Goal: Task Accomplishment & Management: Use online tool/utility

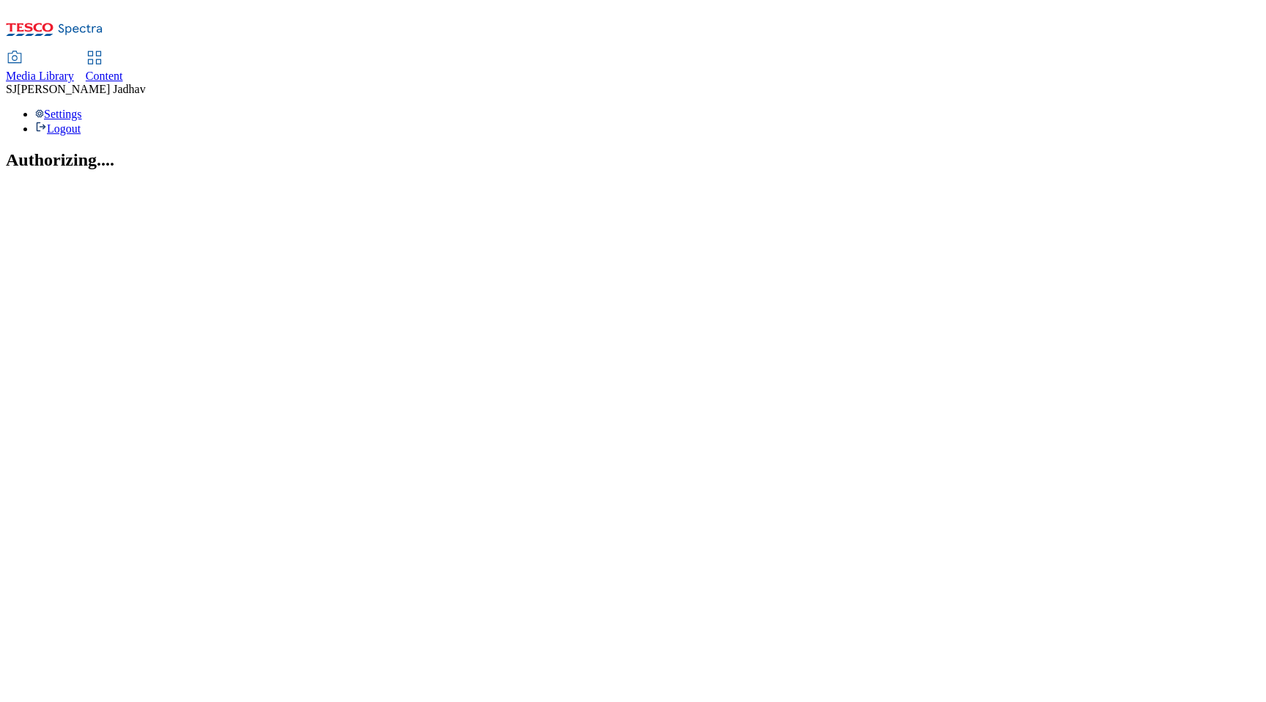
select select "flare-ghs-mktg"
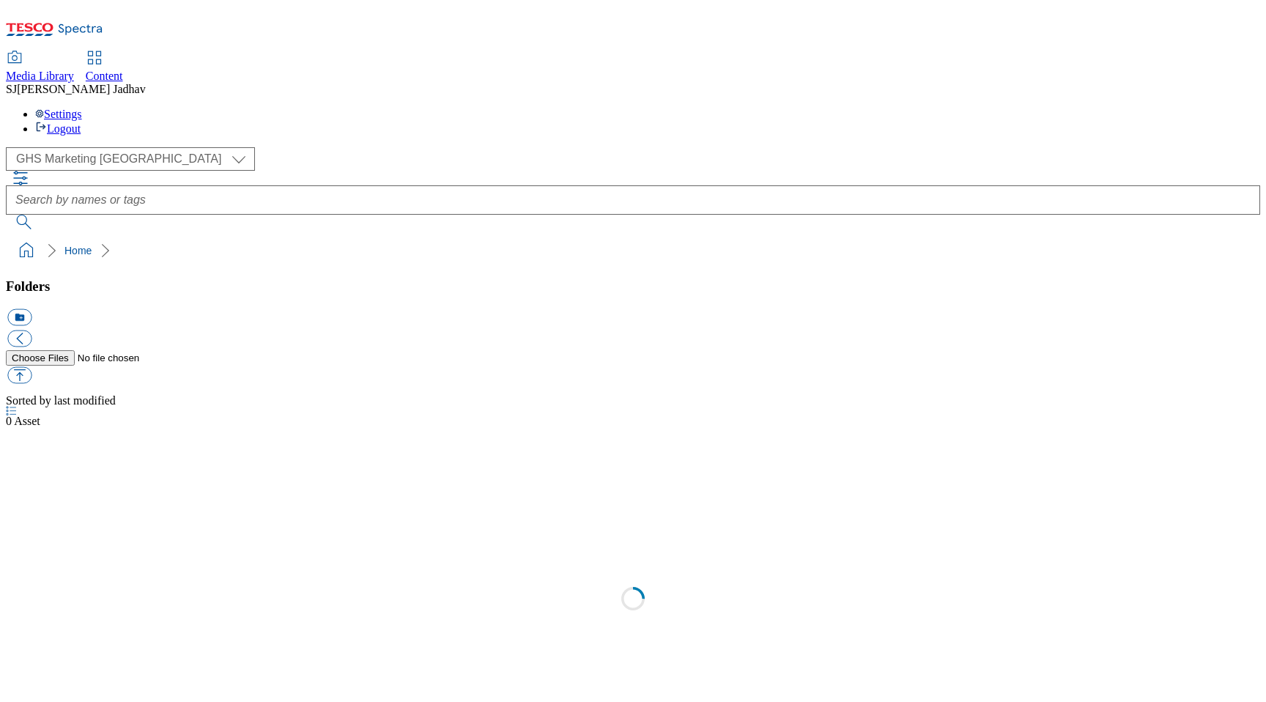
scroll to position [1, 0]
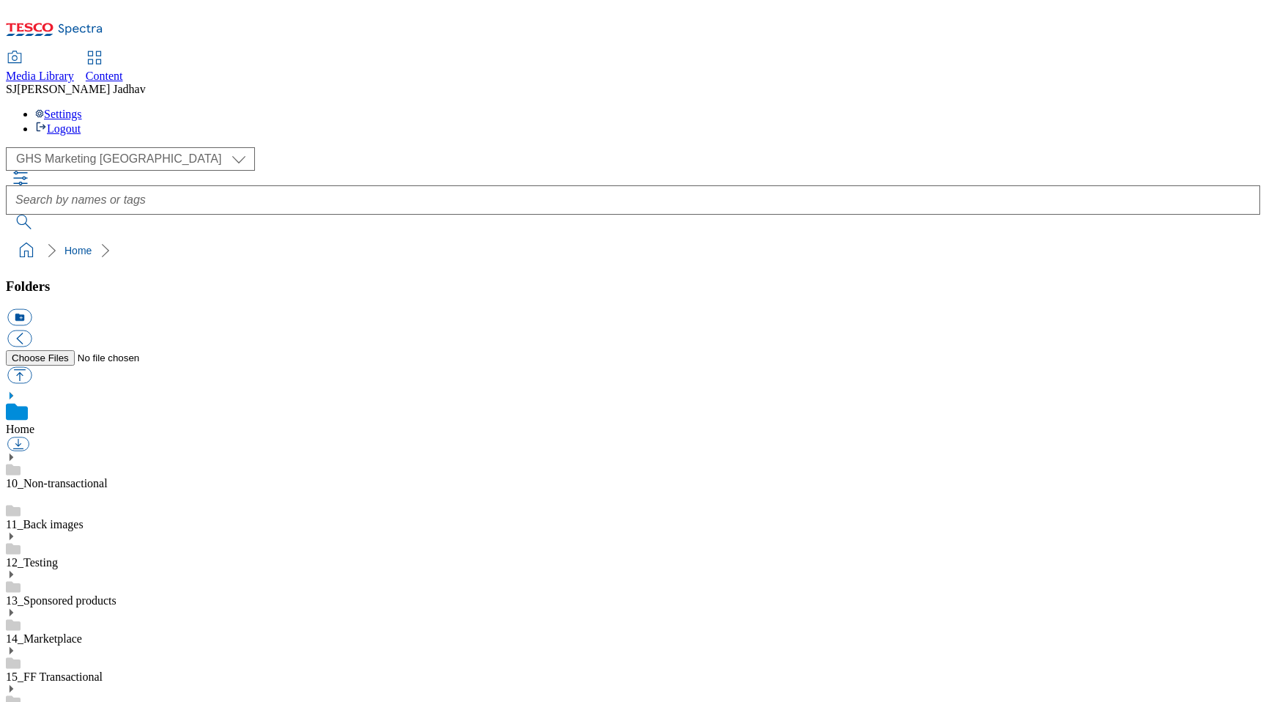
click at [123, 70] on div "Content" at bounding box center [104, 76] width 37 height 13
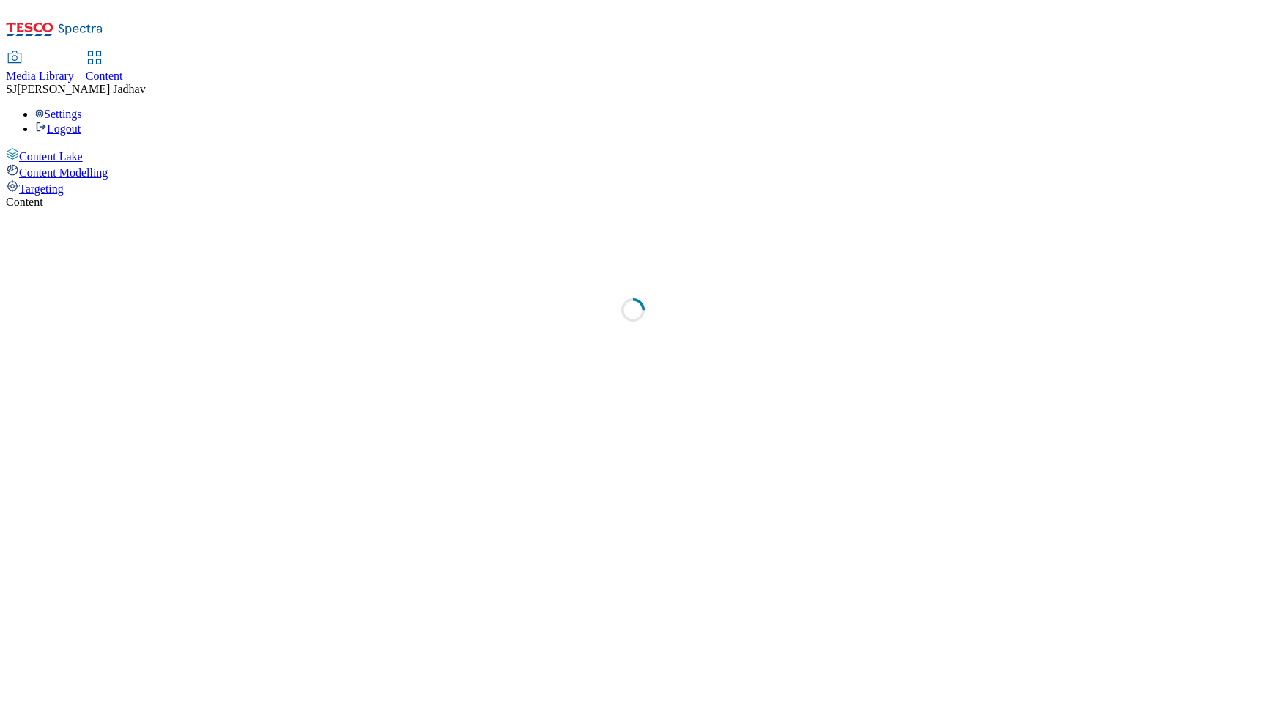
select select "ghs-[GEOGRAPHIC_DATA]"
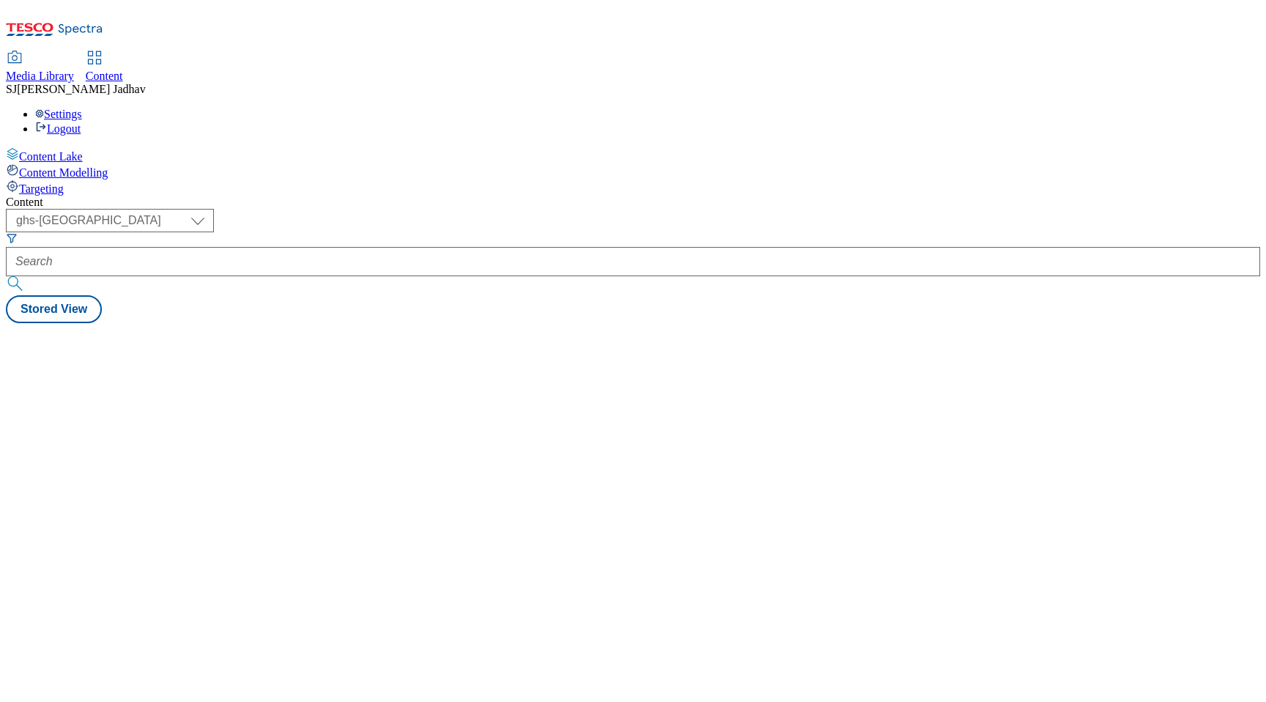
click at [18, 232] on icon "Search Filters" at bounding box center [12, 238] width 12 height 12
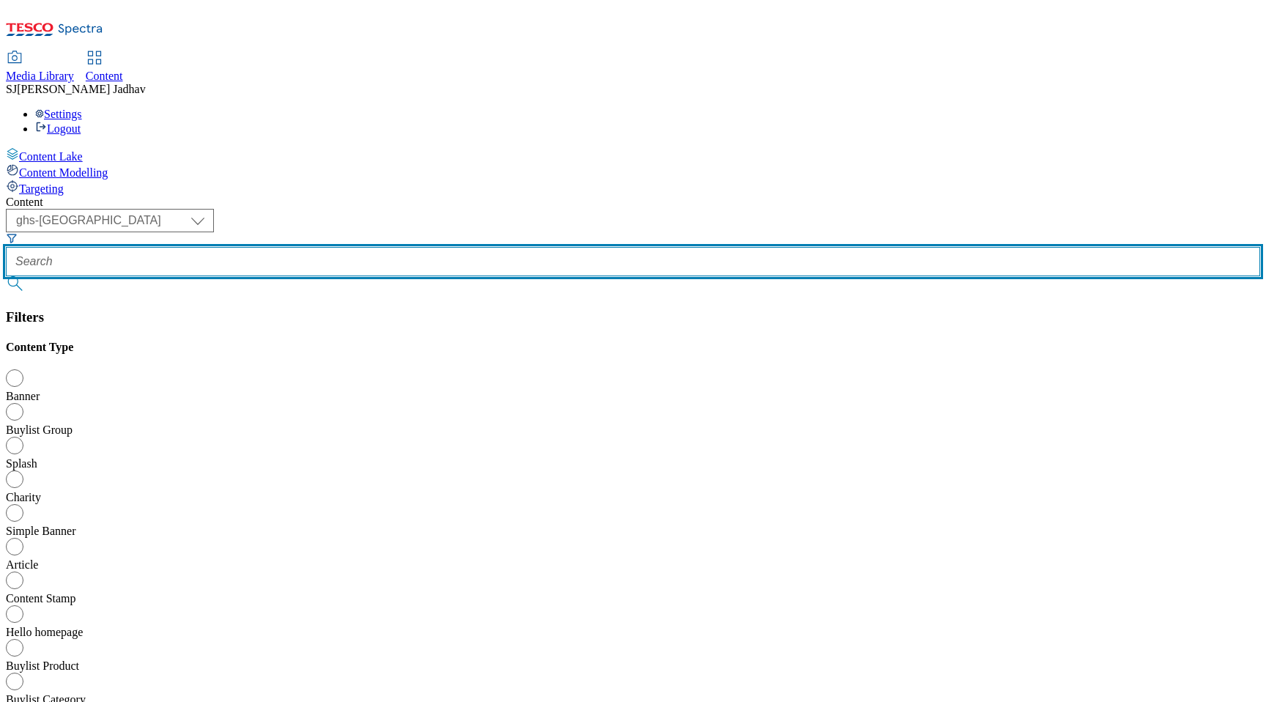
click at [369, 247] on input "text" at bounding box center [633, 261] width 1254 height 29
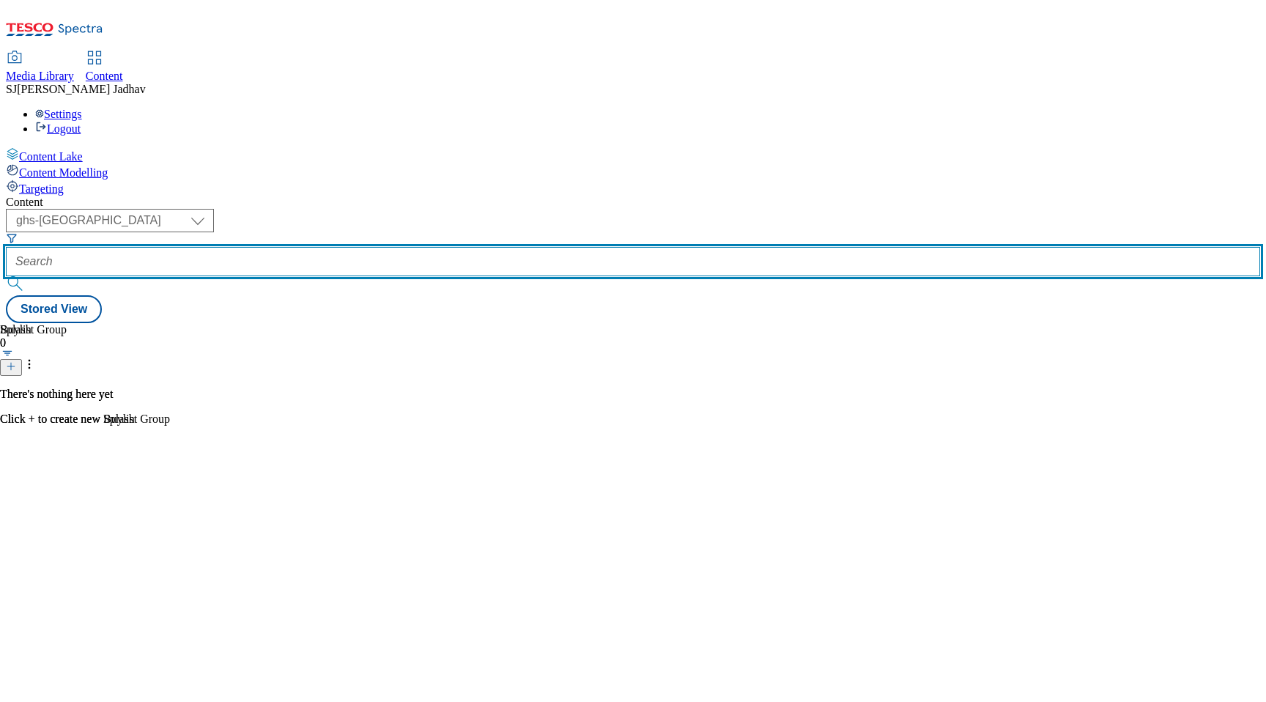
paste input "e-whoosh-you-a-merry-christmas/top-offers?"
drag, startPoint x: 382, startPoint y: 113, endPoint x: 638, endPoint y: 108, distance: 255.7
click at [638, 209] on div "( optional ) ghs-roi ghs-uk ighs-cz ighs-hu ighs-sk phones-uk ghs-uk e-whoosh-y…" at bounding box center [633, 266] width 1254 height 114
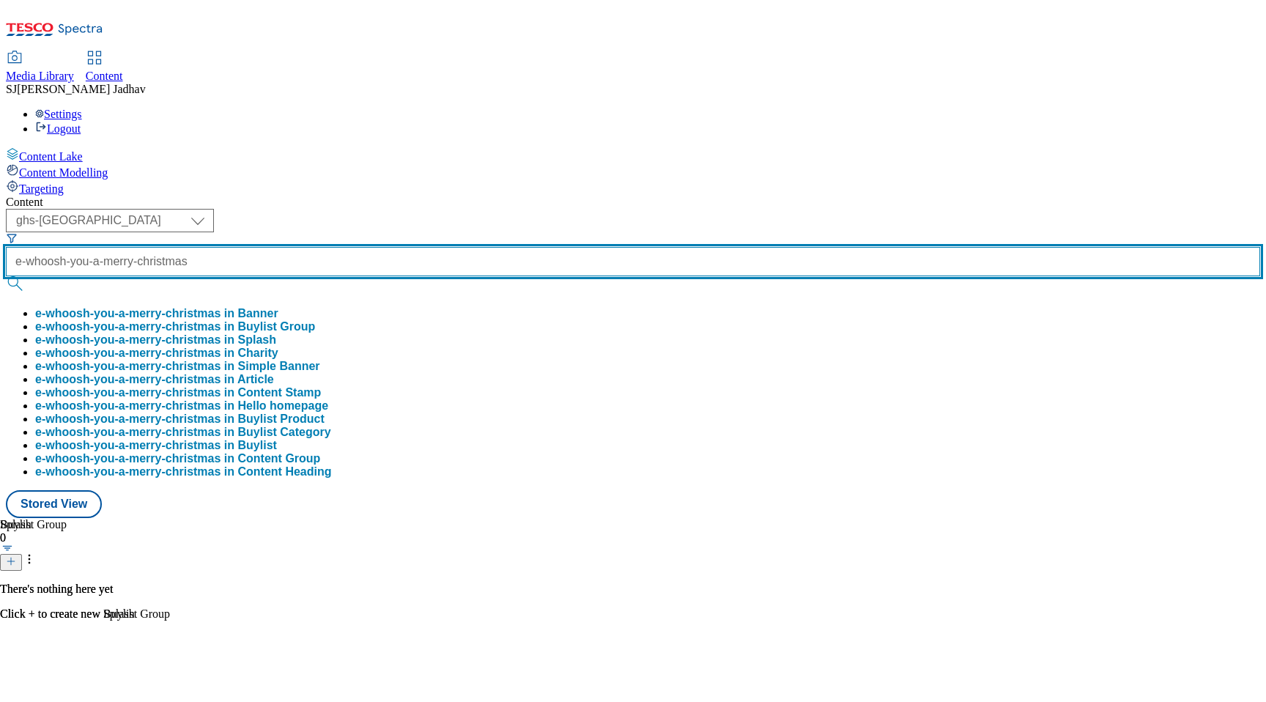
type input "e-whoosh-you-a-merry-christmas"
click at [6, 276] on button "submit" at bounding box center [16, 283] width 21 height 15
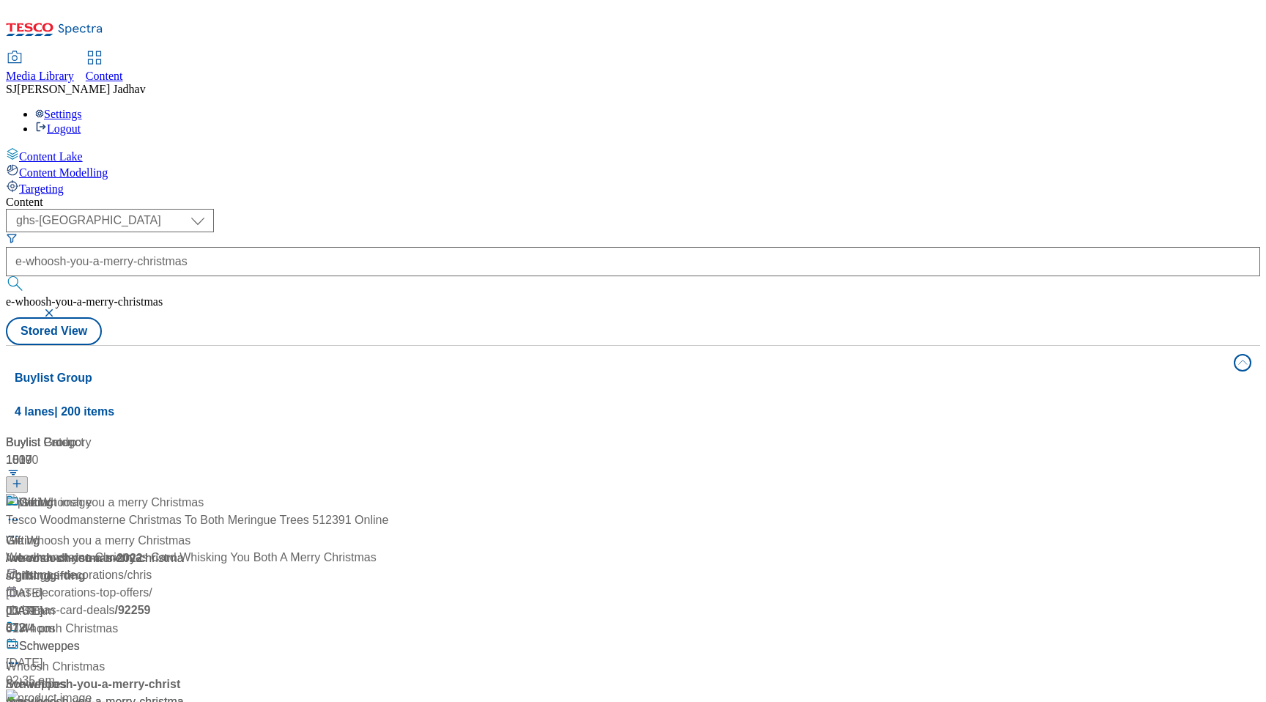
click at [215, 675] on div "/ we-whoosh-you-a-merry-christmas" at bounding box center [110, 692] width 209 height 35
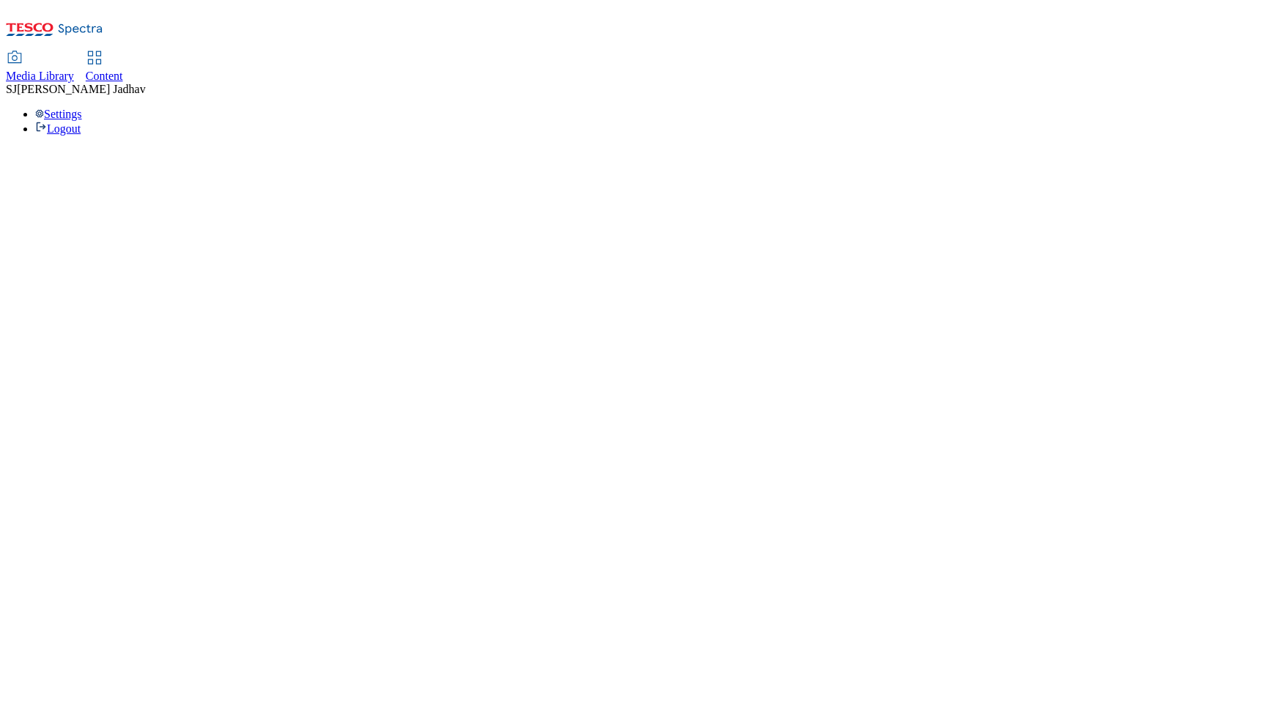
select select "ghs-[GEOGRAPHIC_DATA]"
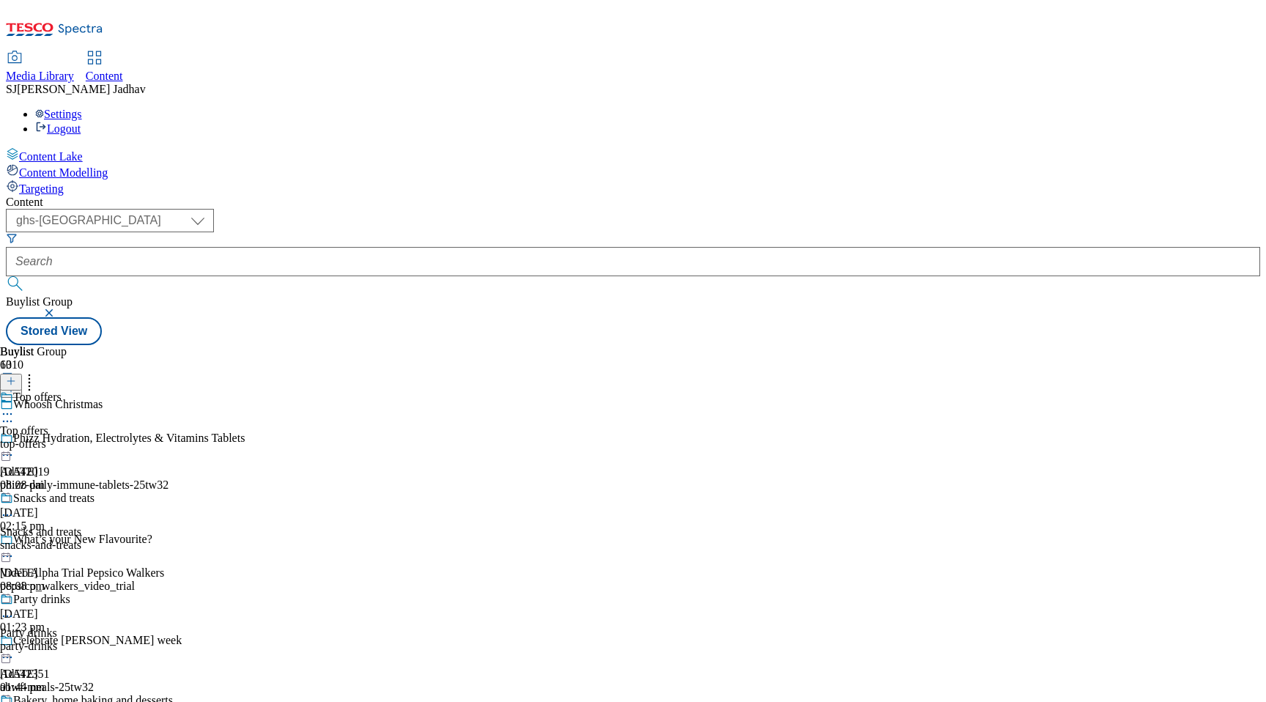
click at [15, 414] on icon at bounding box center [7, 421] width 15 height 15
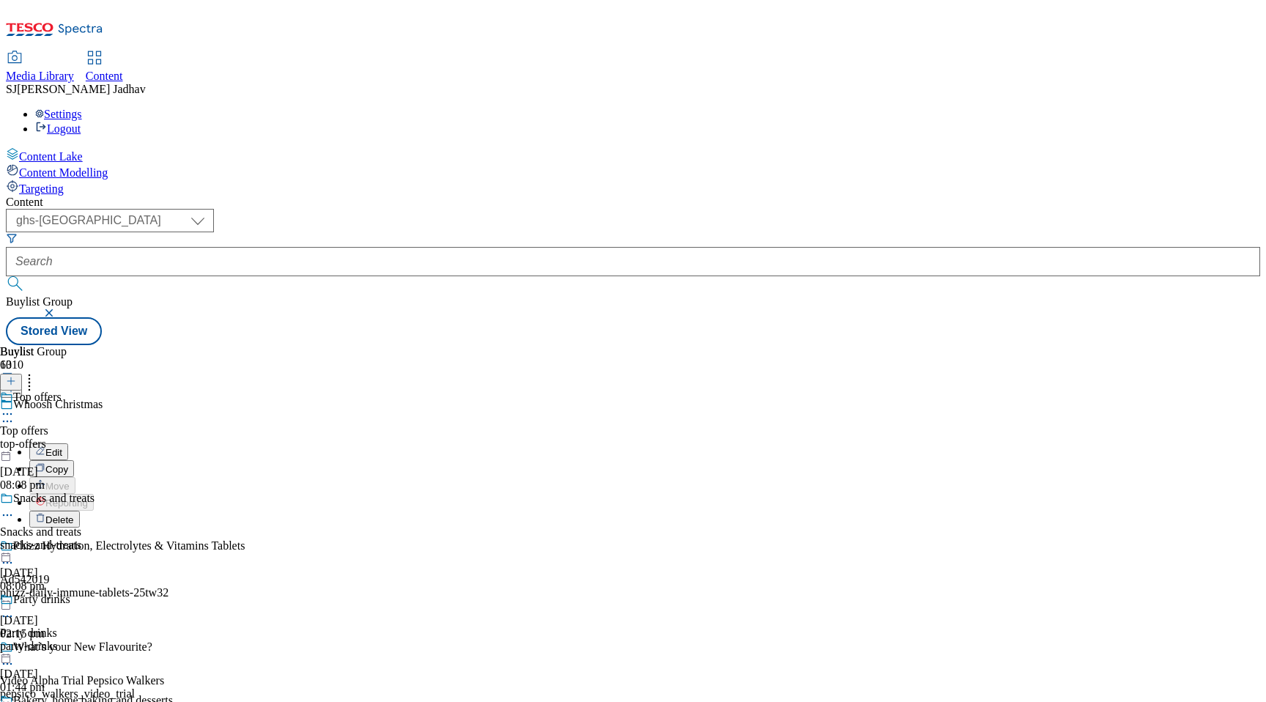
click at [68, 443] on button "Edit" at bounding box center [48, 451] width 39 height 17
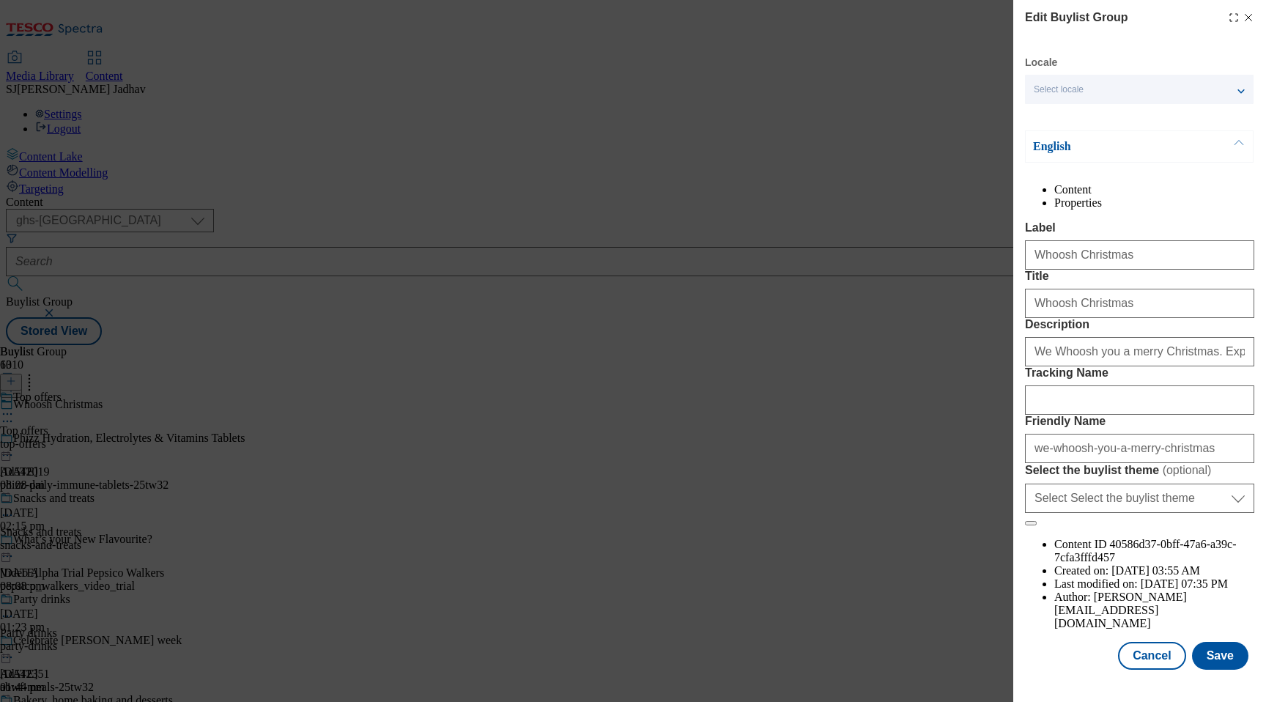
scroll to position [47, 0]
click at [1155, 662] on button "Cancel" at bounding box center [1151, 656] width 67 height 28
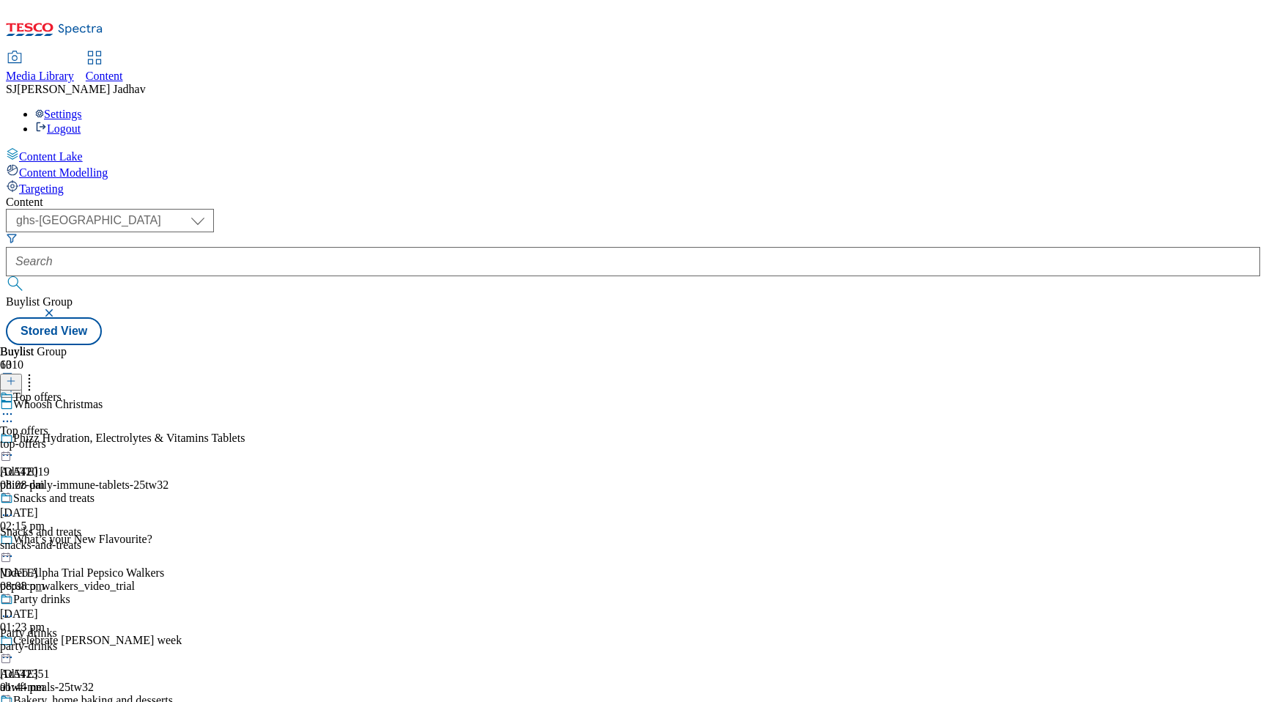
click at [15, 407] on icon at bounding box center [7, 414] width 15 height 15
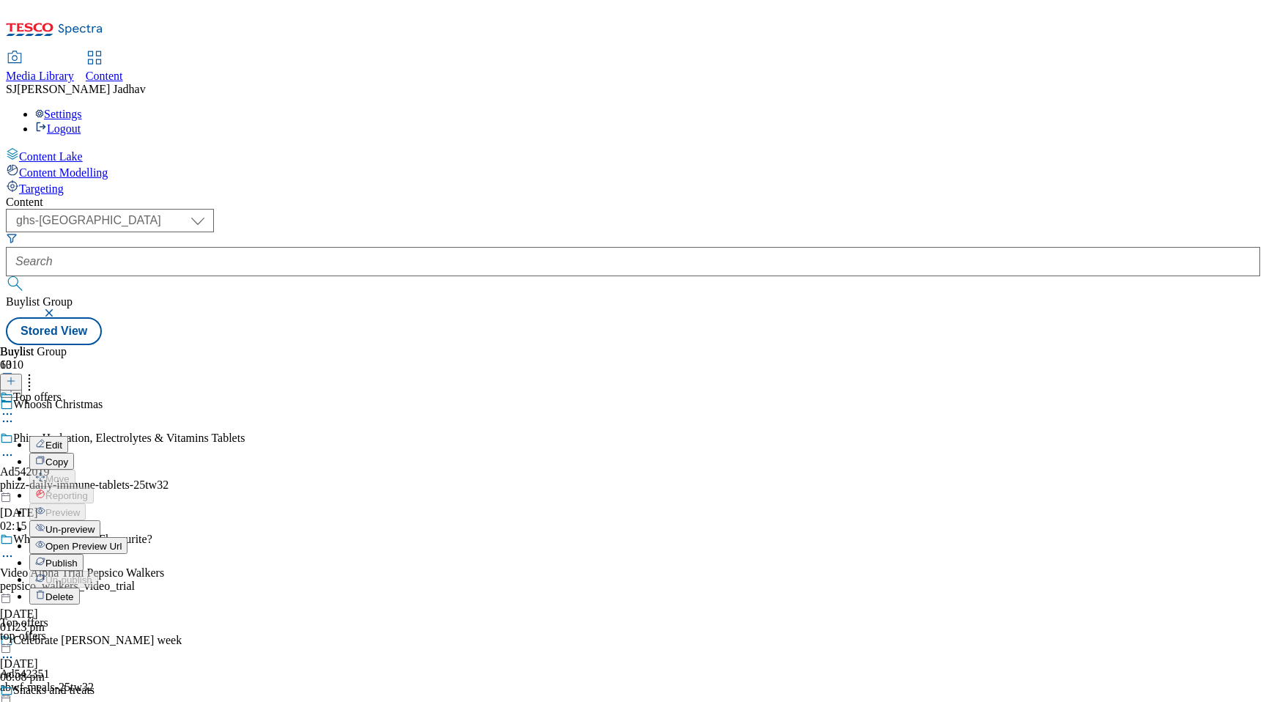
click at [62, 440] on span "Edit" at bounding box center [53, 445] width 17 height 11
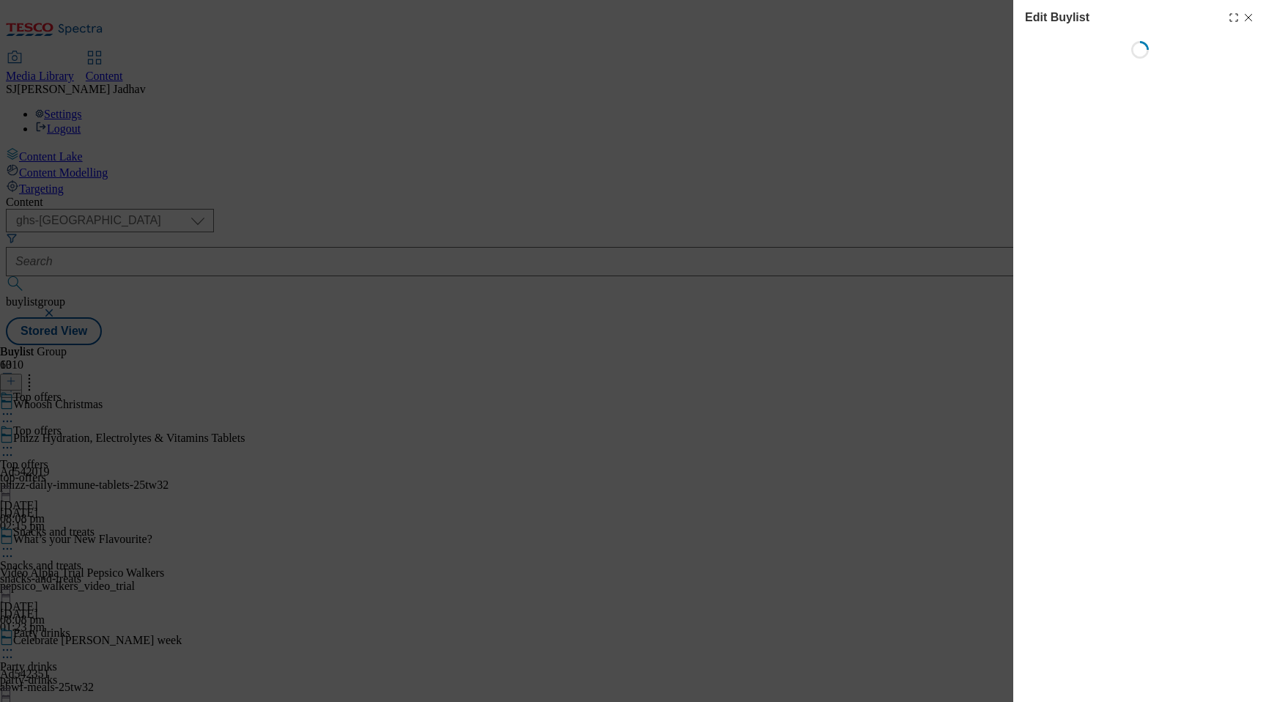
select select "seasonal"
select select "Banner"
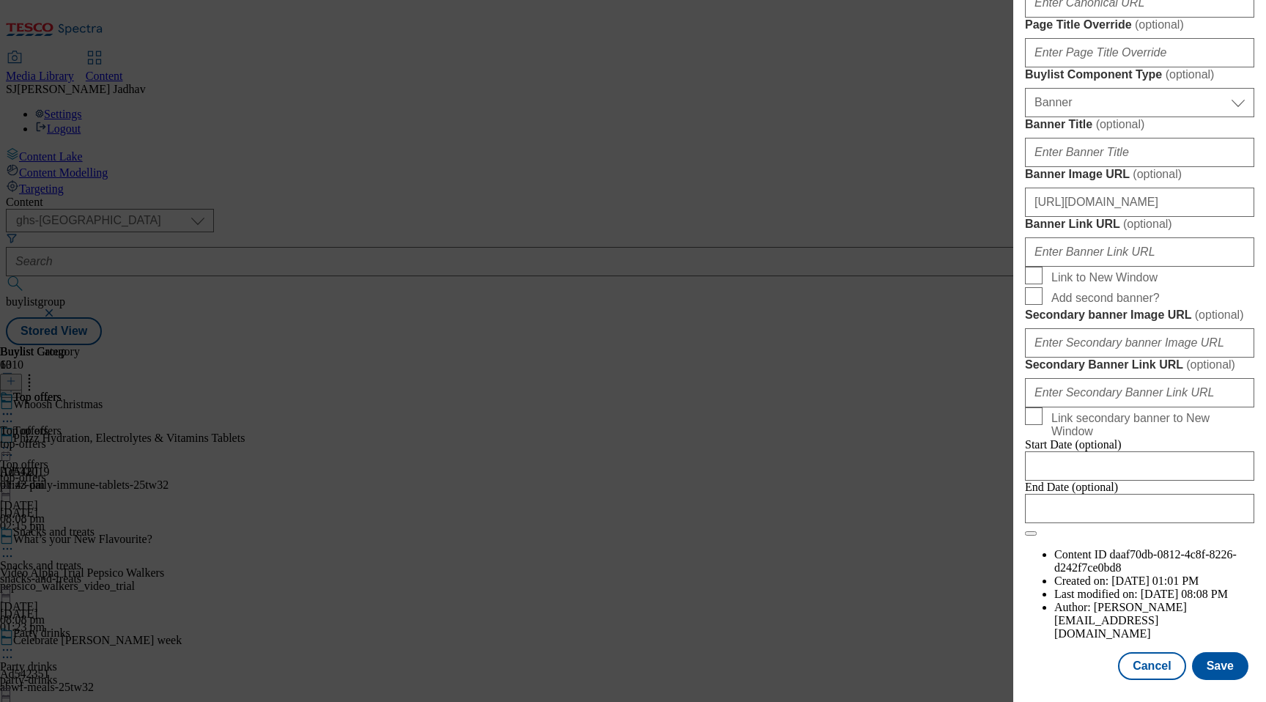
scroll to position [1030, 0]
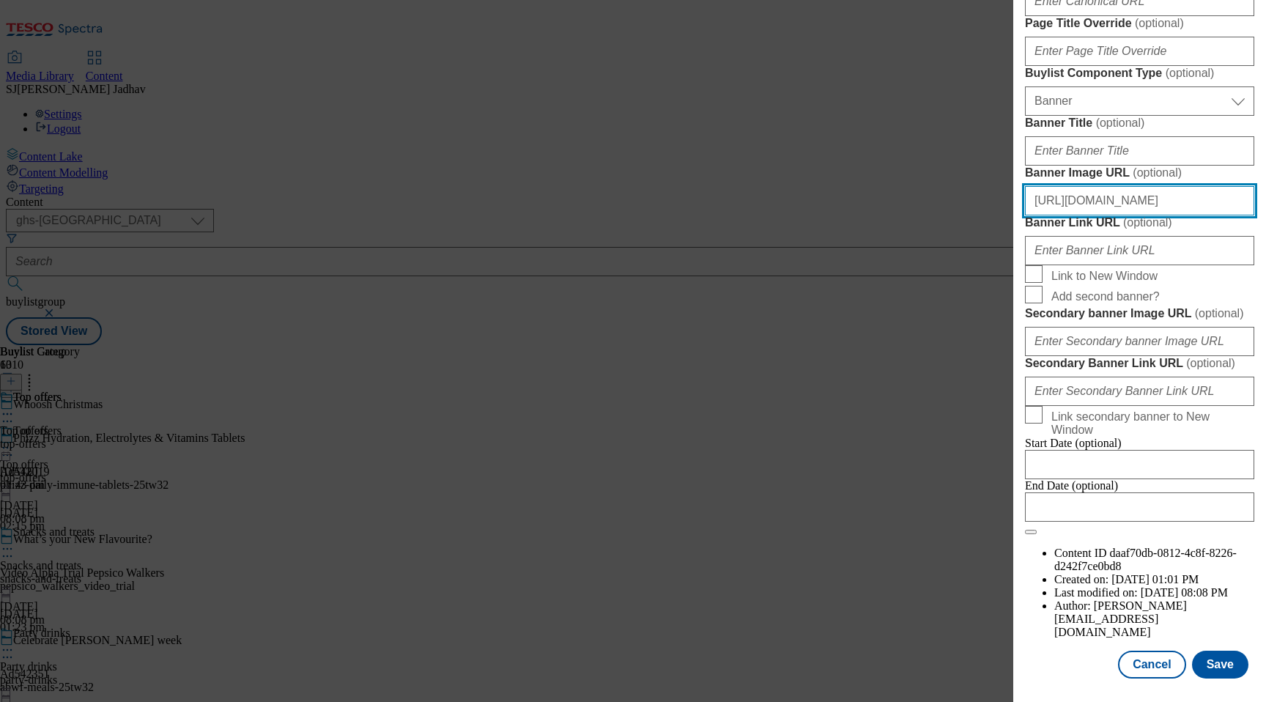
click at [1106, 215] on input "https://digitalcontent.api.tesco.com/v2/media/ghs-mktg/845d95ff-6e30-45db-8938-…" at bounding box center [1139, 200] width 229 height 29
paste input "6a56d02b-64a5-43ef-8b85-1157a09e2b40/2531-486700-Buylist_GHS-Header-Main-1"
type input "https://digitalcontent.api.tesco.com/v2/media/ghs-mktg/6a56d02b-64a5-43ef-8b85-…"
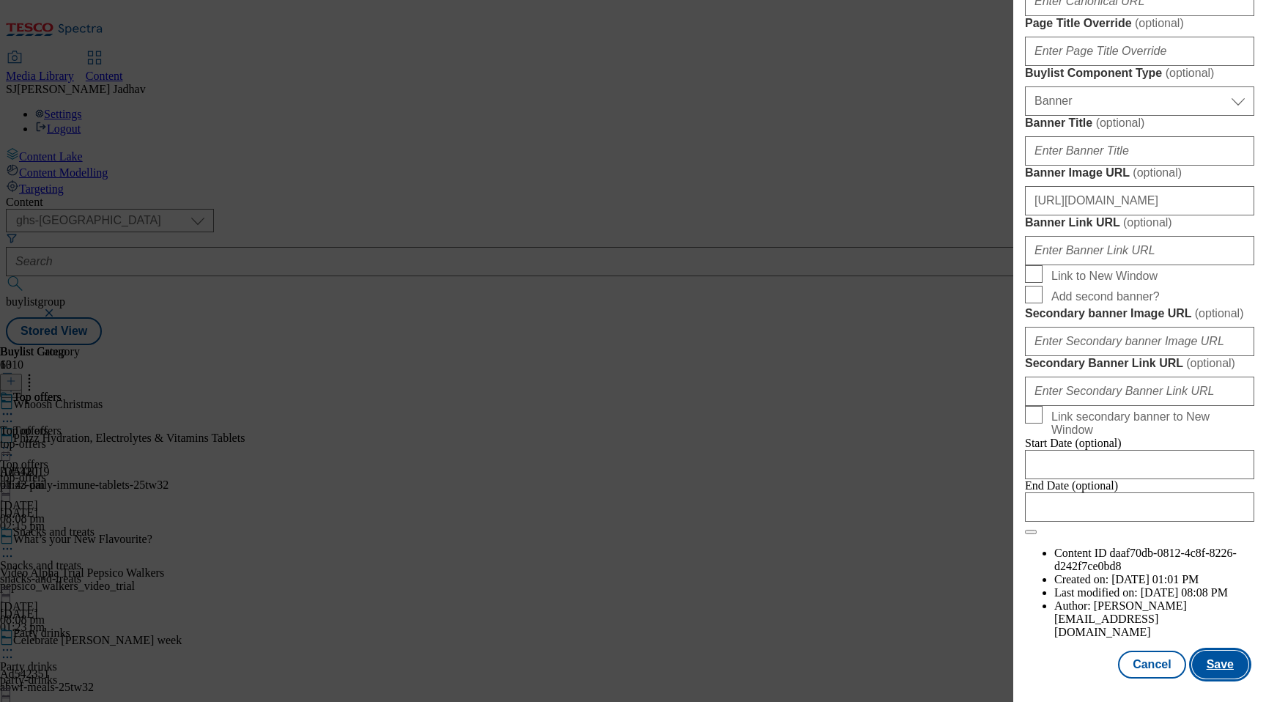
click at [1211, 669] on button "Save" at bounding box center [1220, 665] width 56 height 28
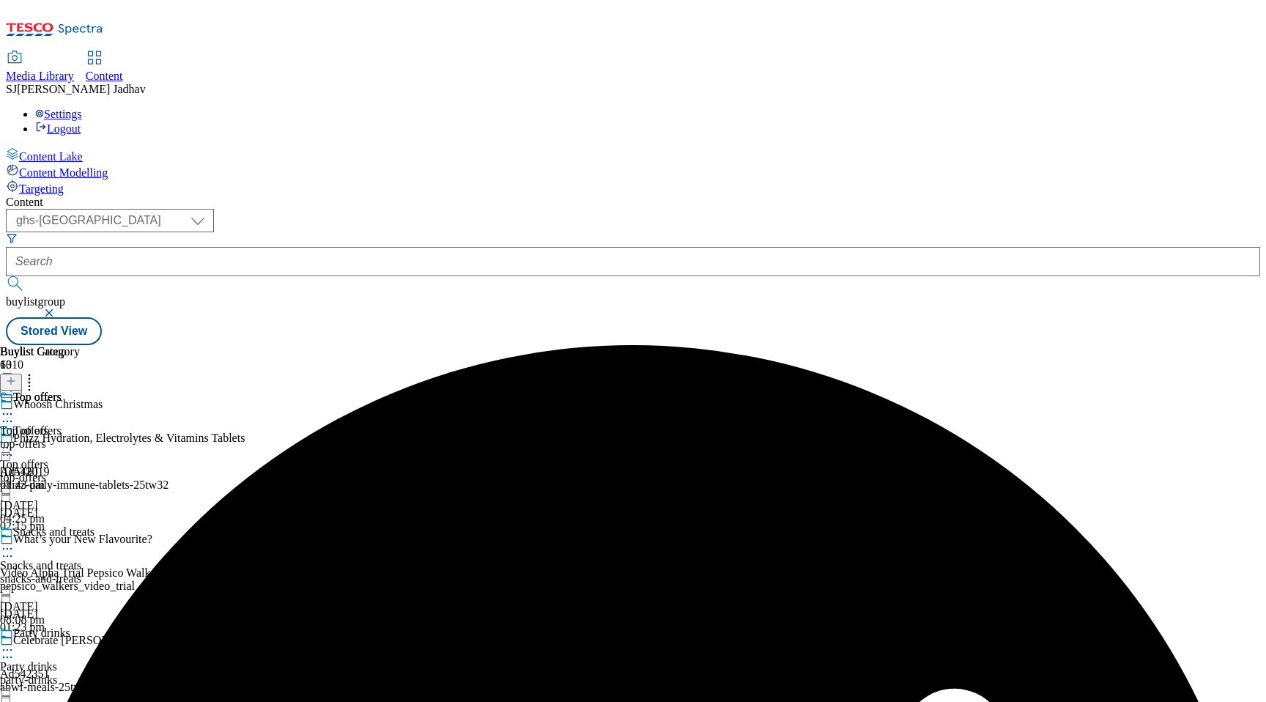
click at [15, 541] on icon at bounding box center [7, 548] width 15 height 15
click at [62, 574] on span "Edit" at bounding box center [53, 579] width 17 height 11
select select "seasonal"
select select "Banner"
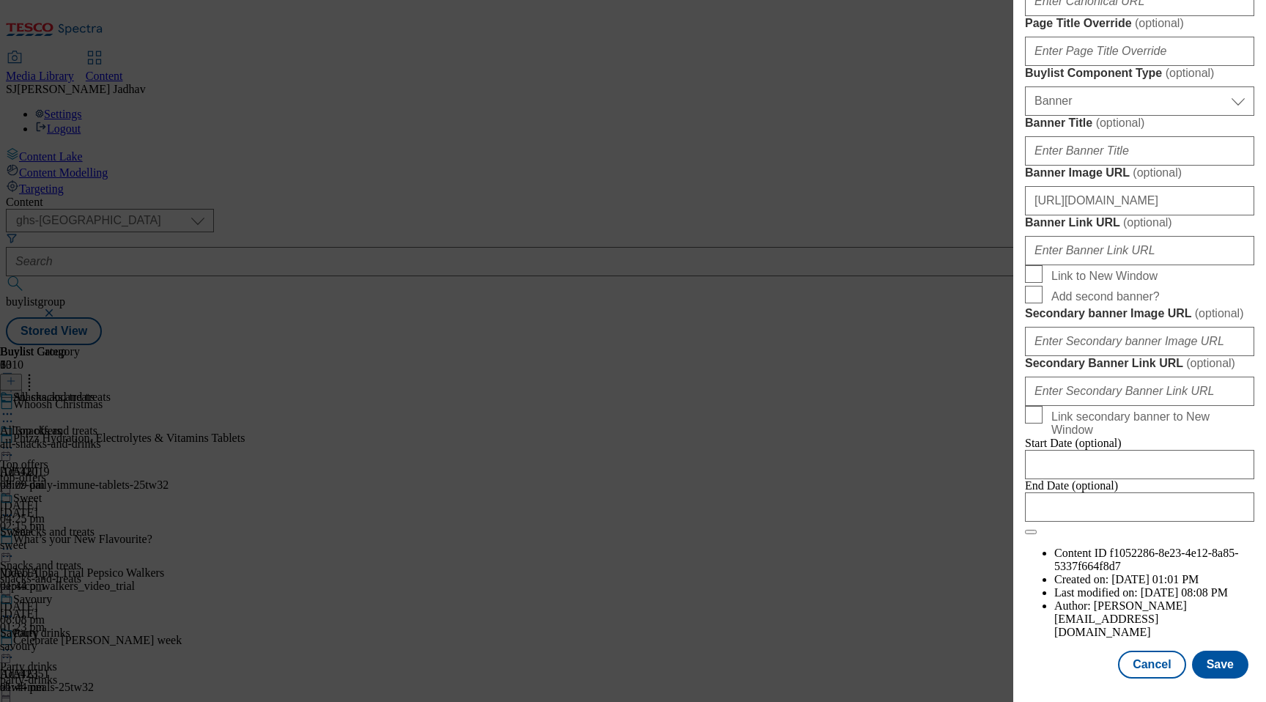
scroll to position [1232, 0]
click at [1117, 215] on input "https://digitalcontent.api.tesco.com/v2/media/ghs-mktg/845d95ff-6e30-45db-8938-…" at bounding box center [1139, 200] width 229 height 29
paste input "6a56d02b-64a5-43ef-8b85-1157a09e2b40/2531-486700-Buylist_GHS-Header-Main-1"
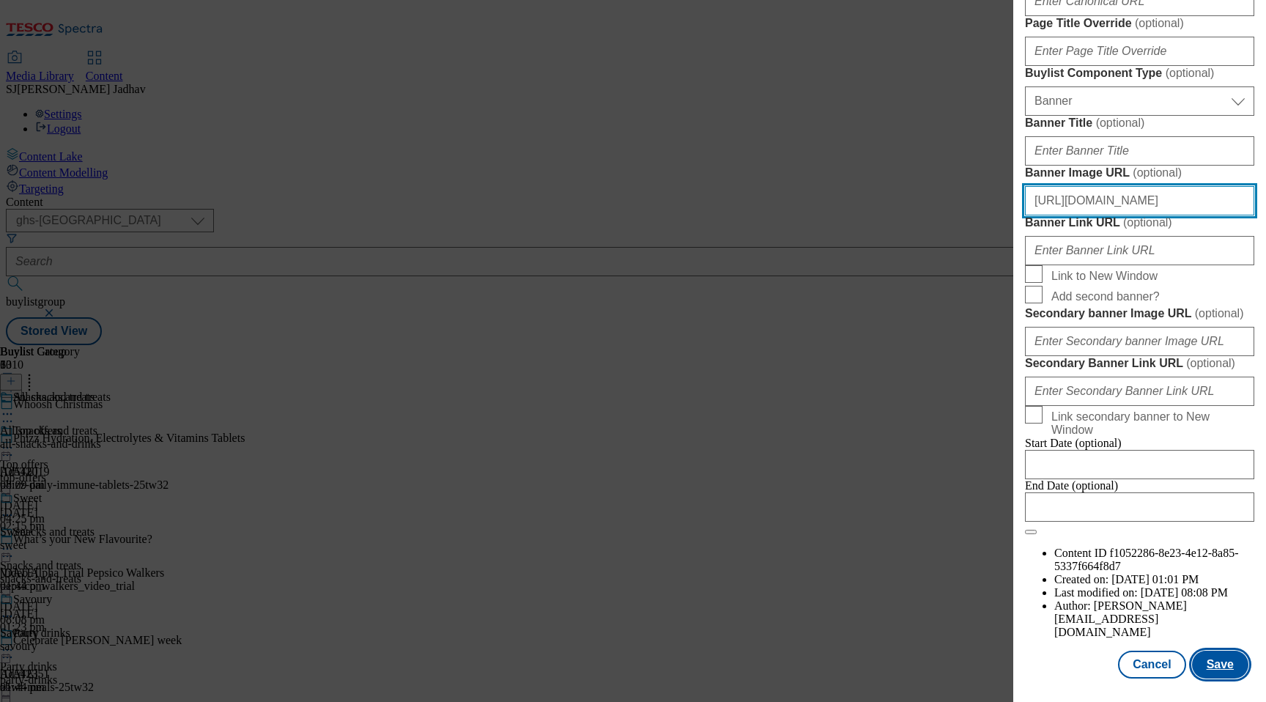
type input "https://digitalcontent.api.tesco.com/v2/media/ghs-mktg/6a56d02b-64a5-43ef-8b85-…"
click at [1221, 664] on button "Save" at bounding box center [1220, 665] width 56 height 28
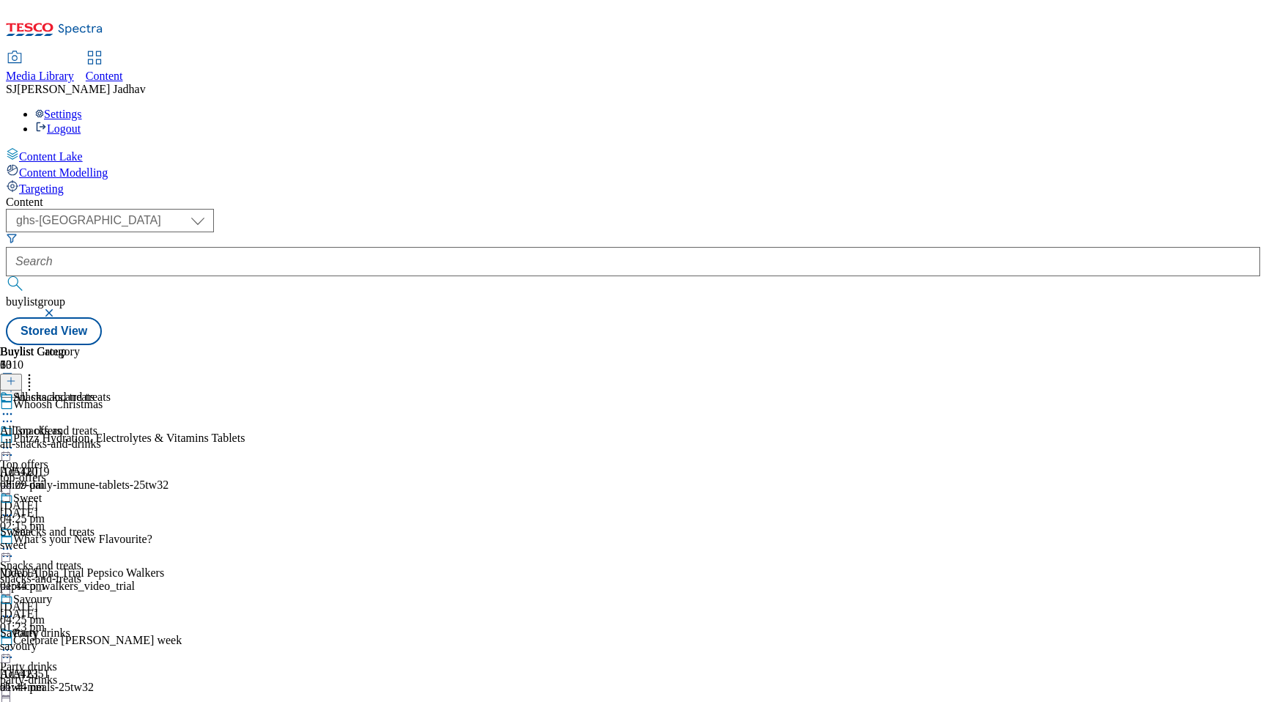
click at [15, 643] on icon at bounding box center [7, 650] width 15 height 15
click at [62, 675] on span "Edit" at bounding box center [53, 680] width 17 height 11
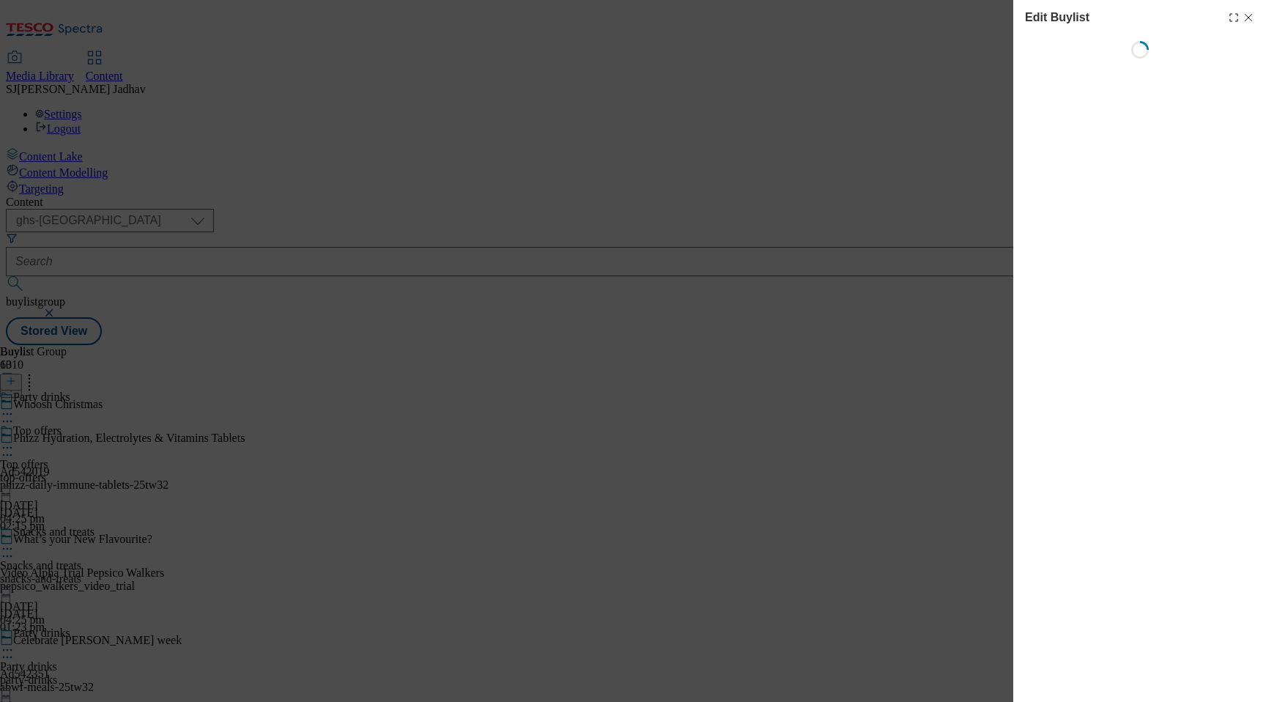
select select "seasonal"
select select "Banner"
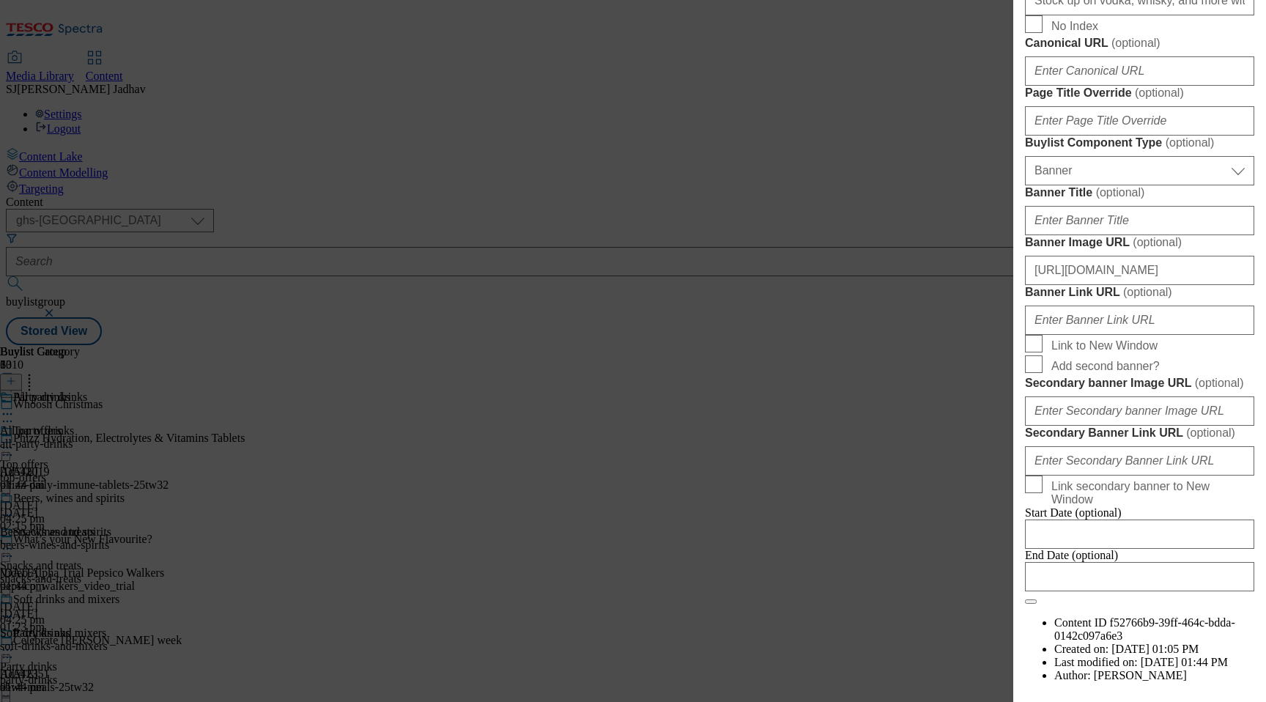
scroll to position [990, 0]
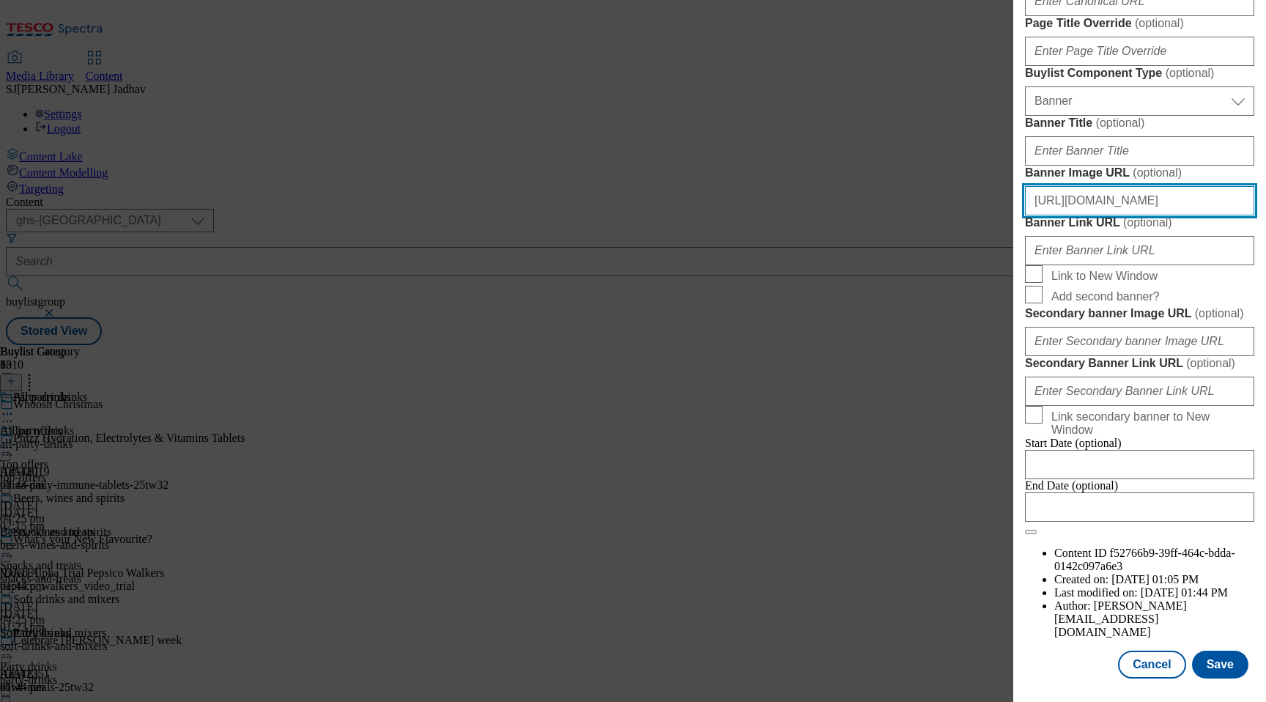
click at [1146, 215] on input "https://digitalcontent.api.tesco.com/v2/media/ghs-mktg/845d95ff-6e30-45db-8938-…" at bounding box center [1139, 200] width 229 height 29
paste input "6a56d02b-64a5-43ef-8b85-1157a09e2b40/2531-486700-Buylist_GHS-Header-Main-1"
type input "https://digitalcontent.api.tesco.com/v2/media/ghs-mktg/6a56d02b-64a5-43ef-8b85-…"
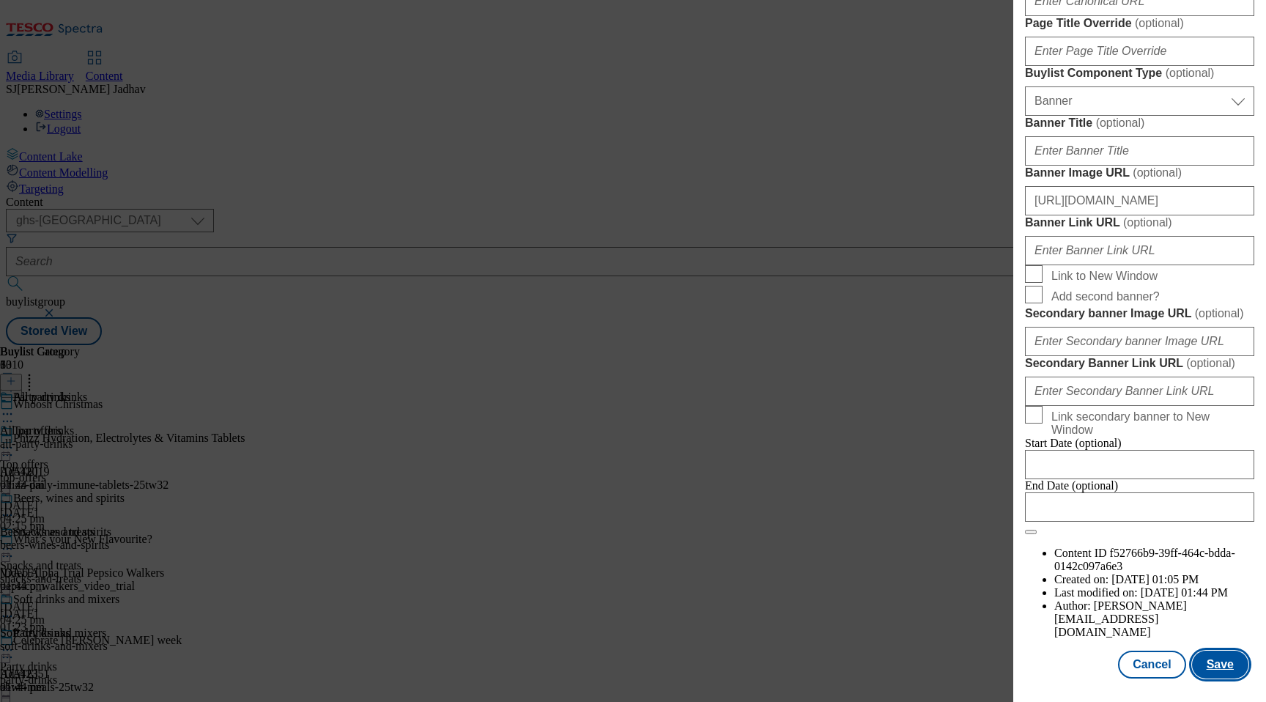
click at [1221, 660] on button "Save" at bounding box center [1220, 665] width 56 height 28
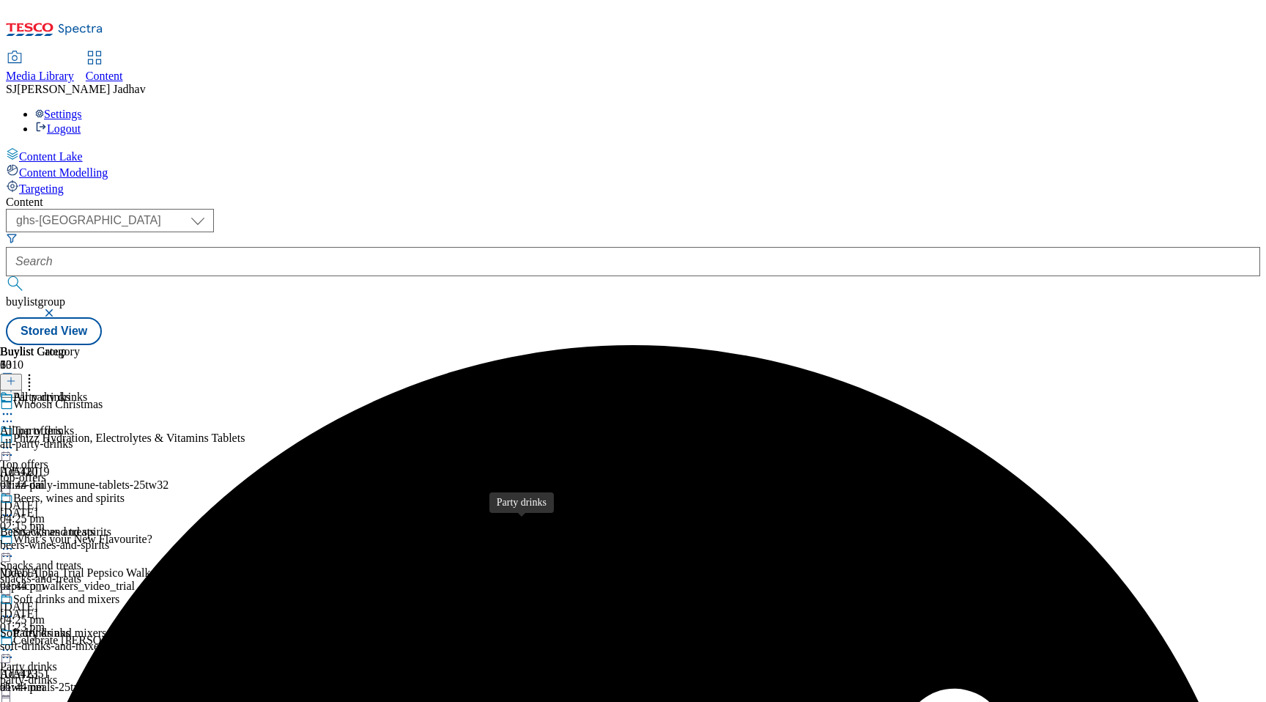
scroll to position [322, 0]
select select "seasonal"
select select "Banner"
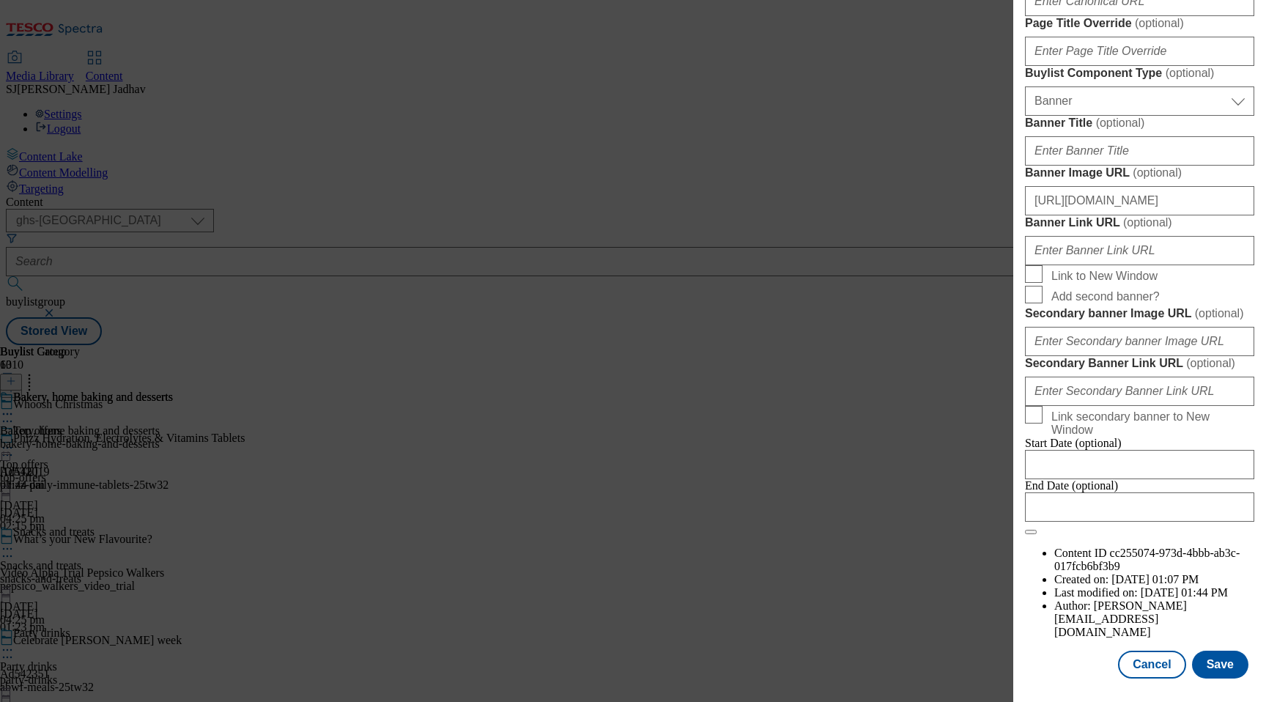
scroll to position [1497, 0]
click at [1118, 186] on input "https://digitalcontent.api.tesco.com/v2/media/ghs-mktg/845d95ff-6e30-45db-8938-…" at bounding box center [1139, 200] width 229 height 29
paste input "6a56d02b-64a5-43ef-8b85-1157a09e2b40/2531-486700-Buylist_GHS-Header-Main-1"
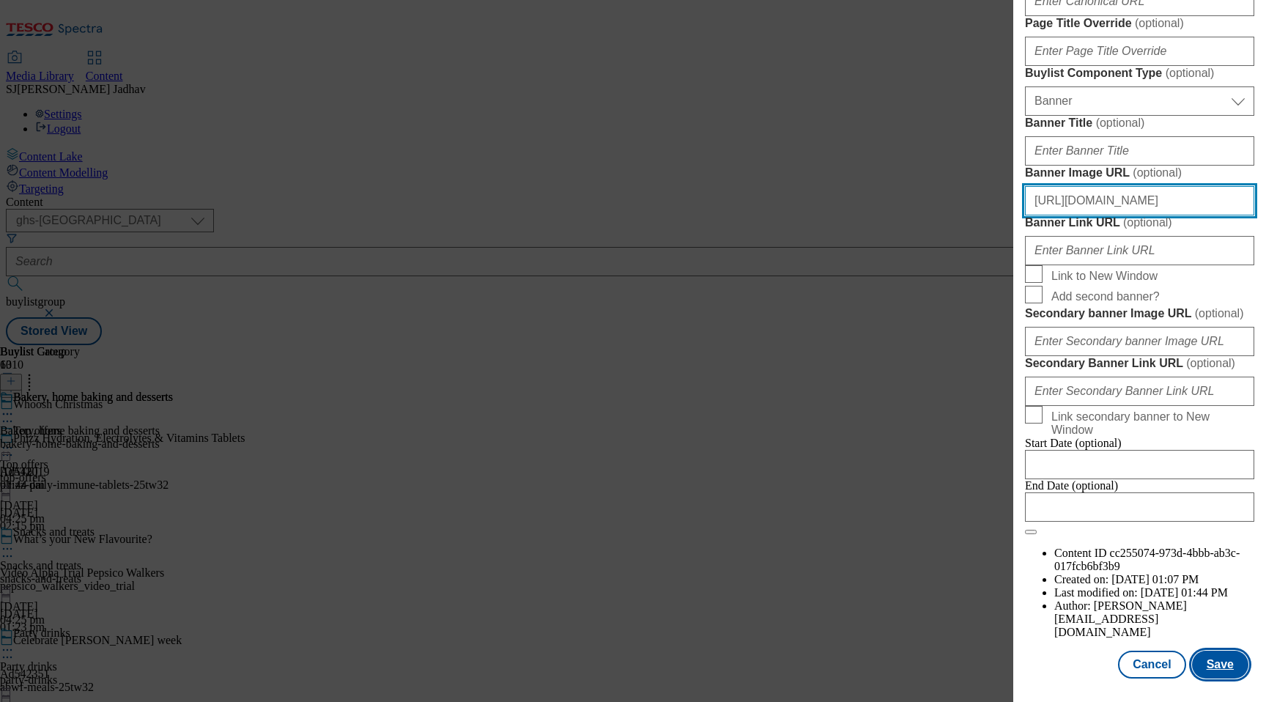
type input "https://digitalcontent.api.tesco.com/v2/media/ghs-mktg/6a56d02b-64a5-43ef-8b85-…"
click at [1218, 657] on button "Save" at bounding box center [1220, 665] width 56 height 28
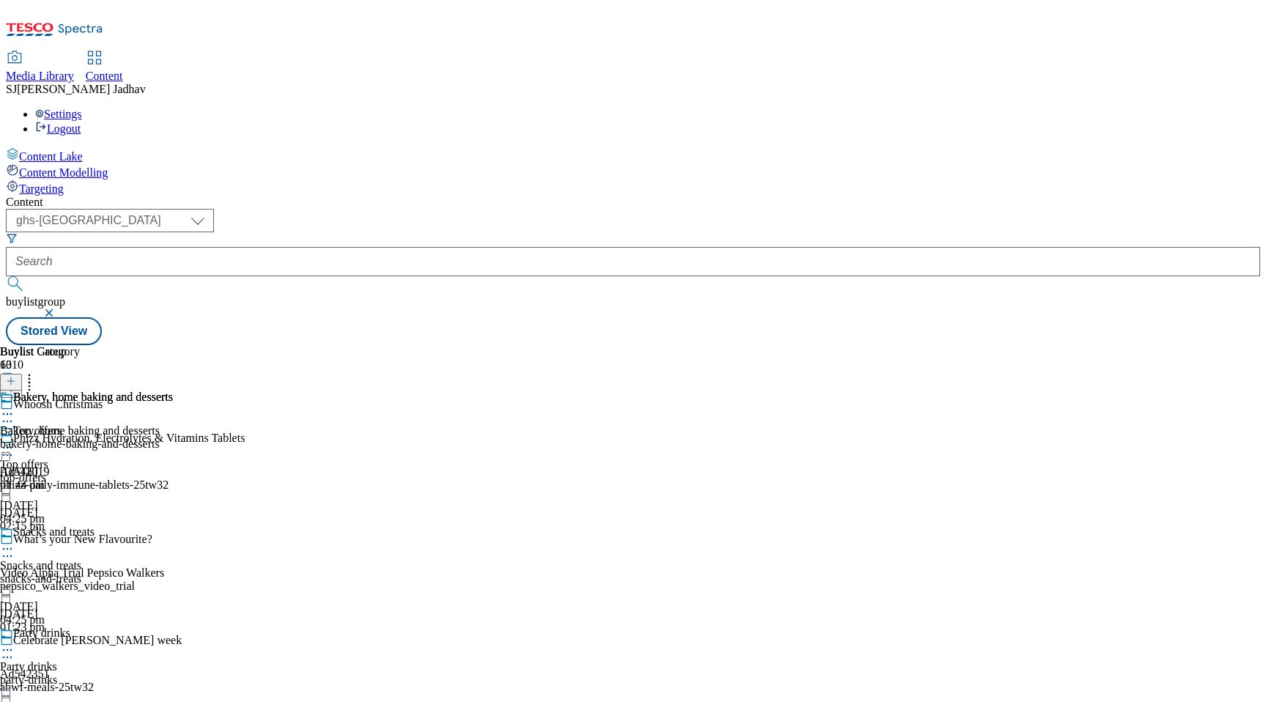
scroll to position [355, 0]
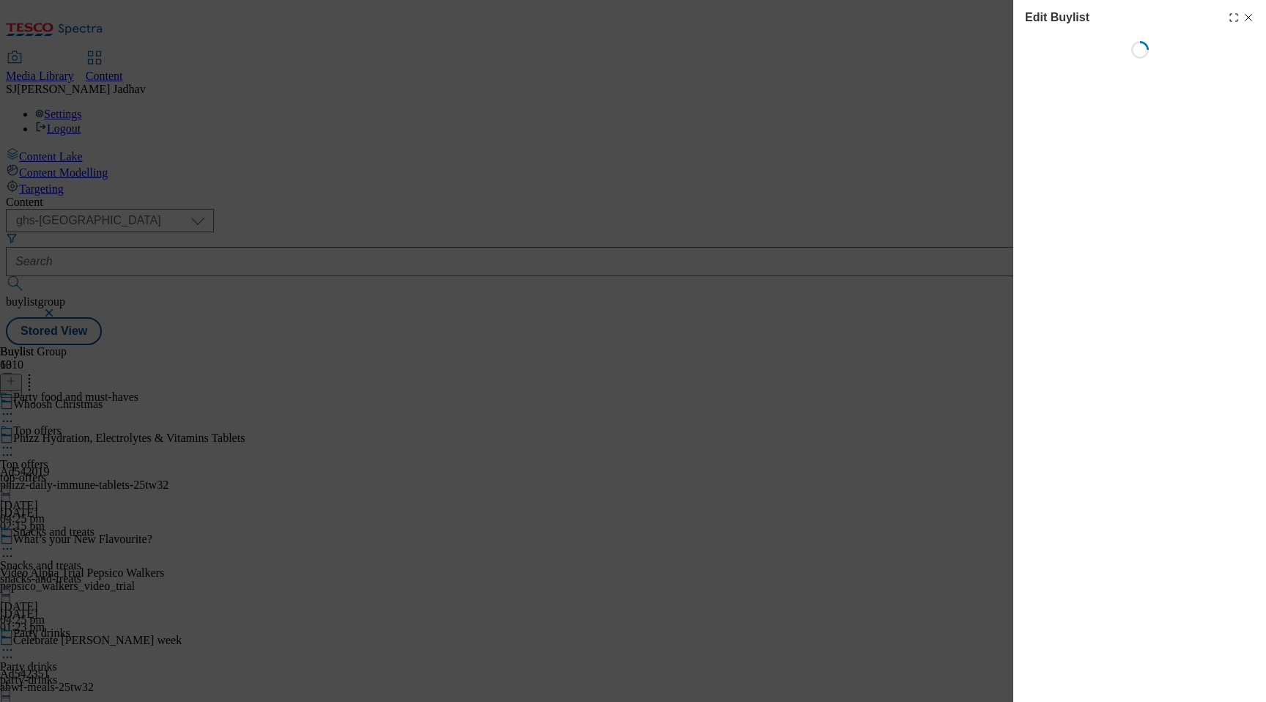
select select "seasonal"
select select "Banner"
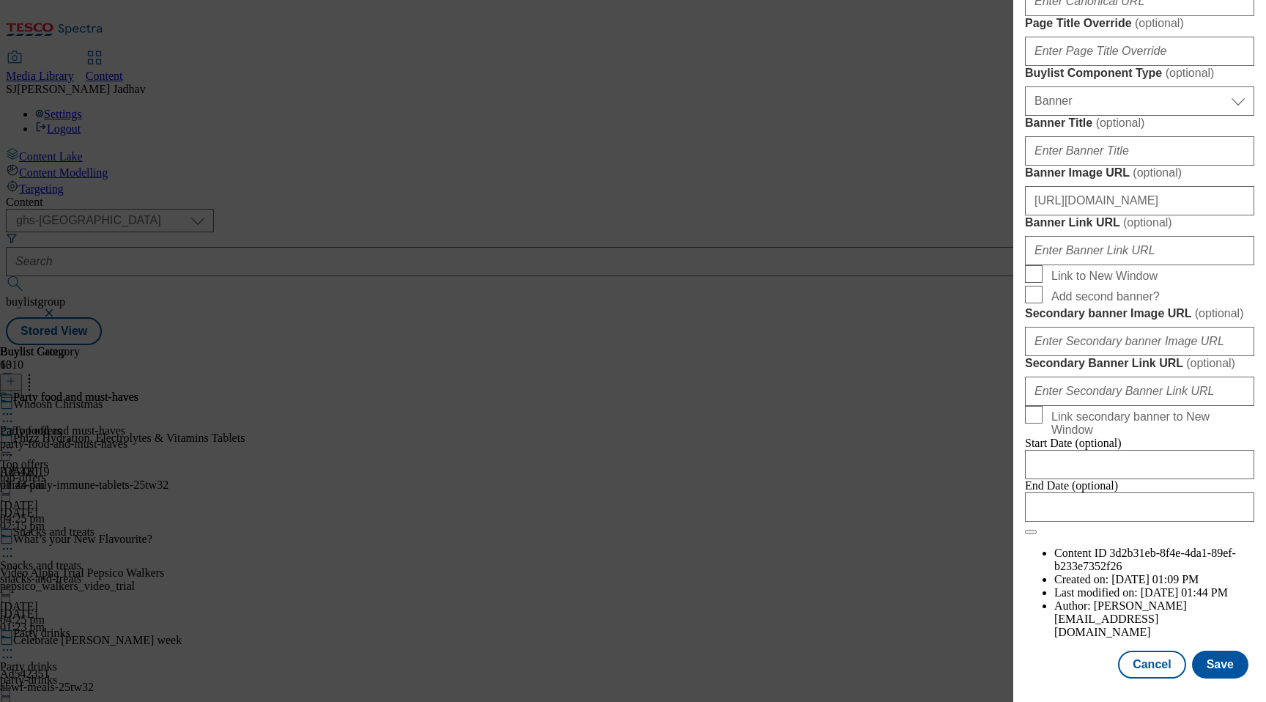
scroll to position [1497, 0]
click at [1124, 186] on input "https://digitalcontent.api.tesco.com/v2/media/ghs-mktg/845d95ff-6e30-45db-8938-…" at bounding box center [1139, 200] width 229 height 29
paste input "6a56d02b-64a5-43ef-8b85-1157a09e2b40/2531-486700-Buylist_GHS-Header-Main-1"
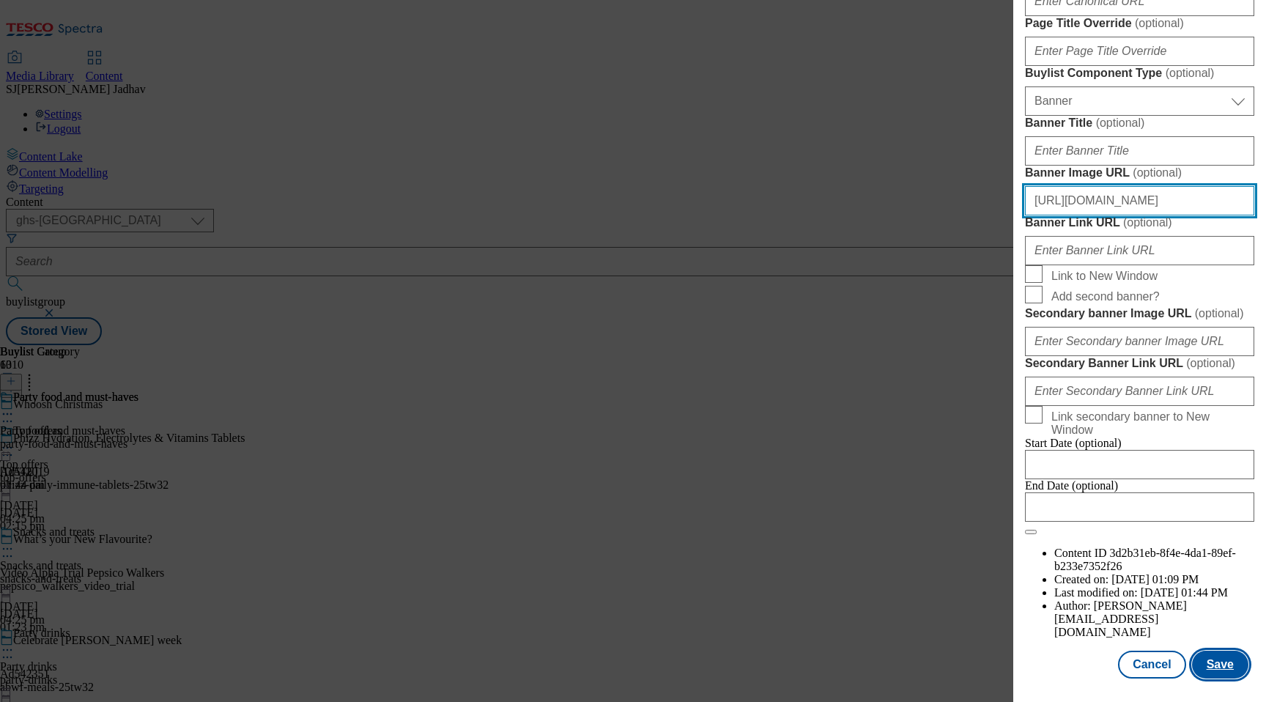
type input "https://digitalcontent.api.tesco.com/v2/media/ghs-mktg/6a56d02b-64a5-43ef-8b85-…"
click at [1225, 659] on button "Save" at bounding box center [1220, 665] width 56 height 28
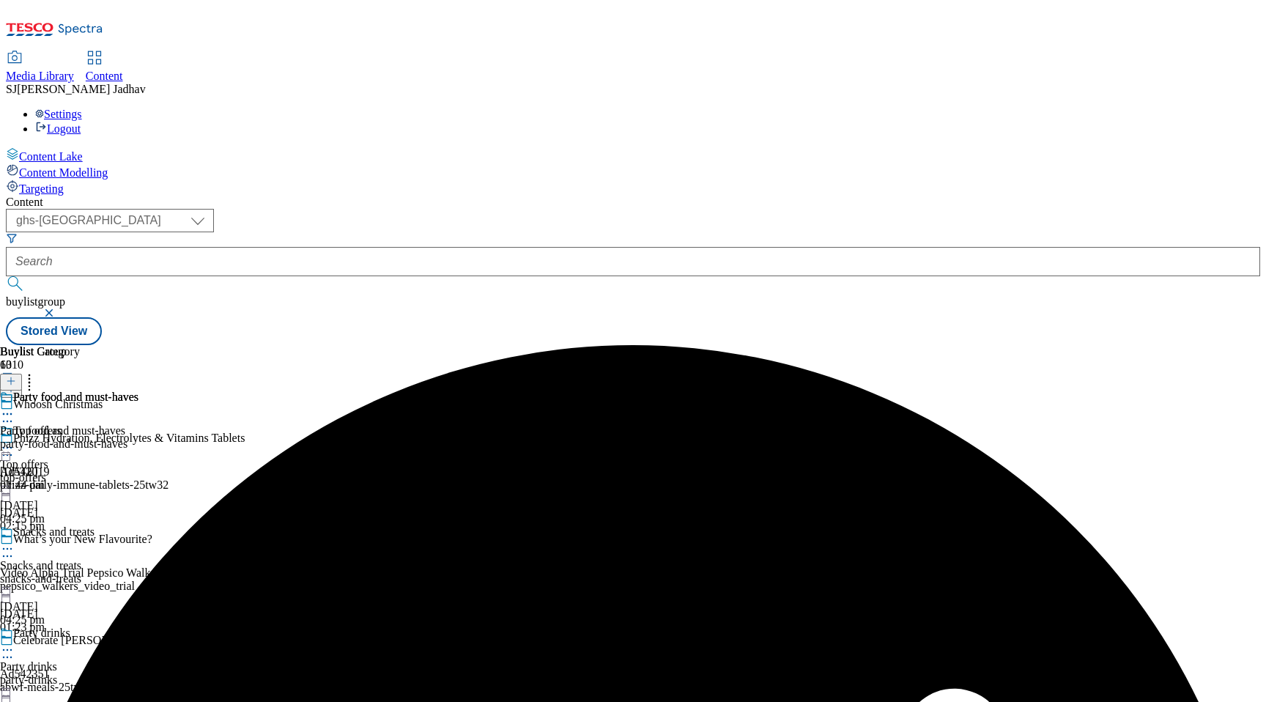
scroll to position [626, 0]
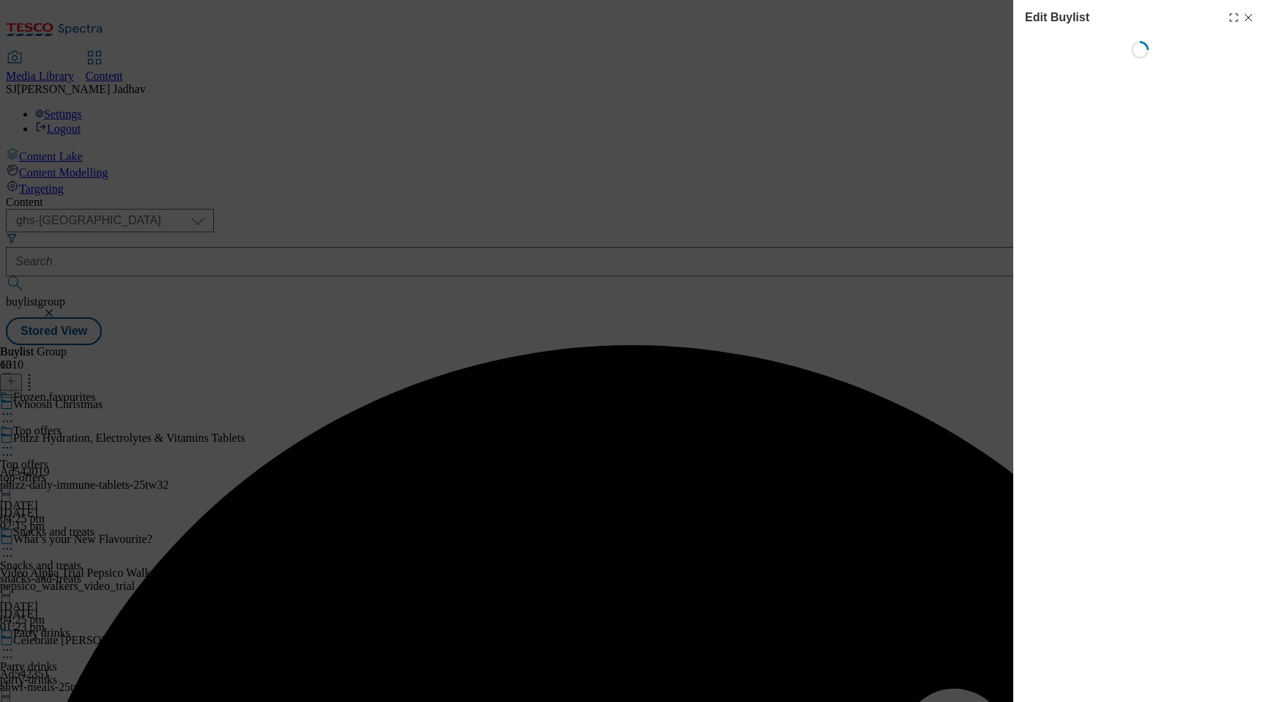
select select "seasonal"
select select "Banner"
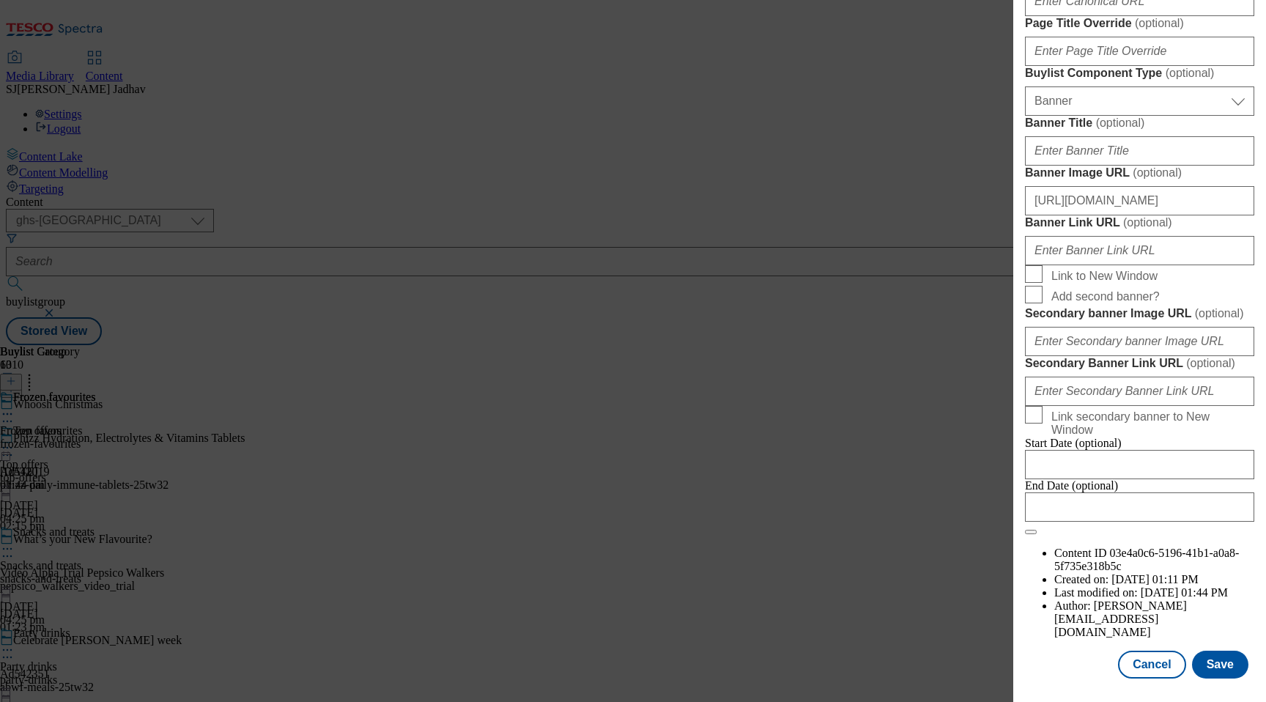
scroll to position [1355, 0]
click at [1106, 215] on input "https://digitalcontent.api.tesco.com/v2/media/ghs-mktg/845d95ff-6e30-45db-8938-…" at bounding box center [1139, 200] width 229 height 29
paste input "6a56d02b-64a5-43ef-8b85-1157a09e2b40/2531-486700-Buylist_GHS-Header-Main-1"
type input "https://digitalcontent.api.tesco.com/v2/media/ghs-mktg/6a56d02b-64a5-43ef-8b85-…"
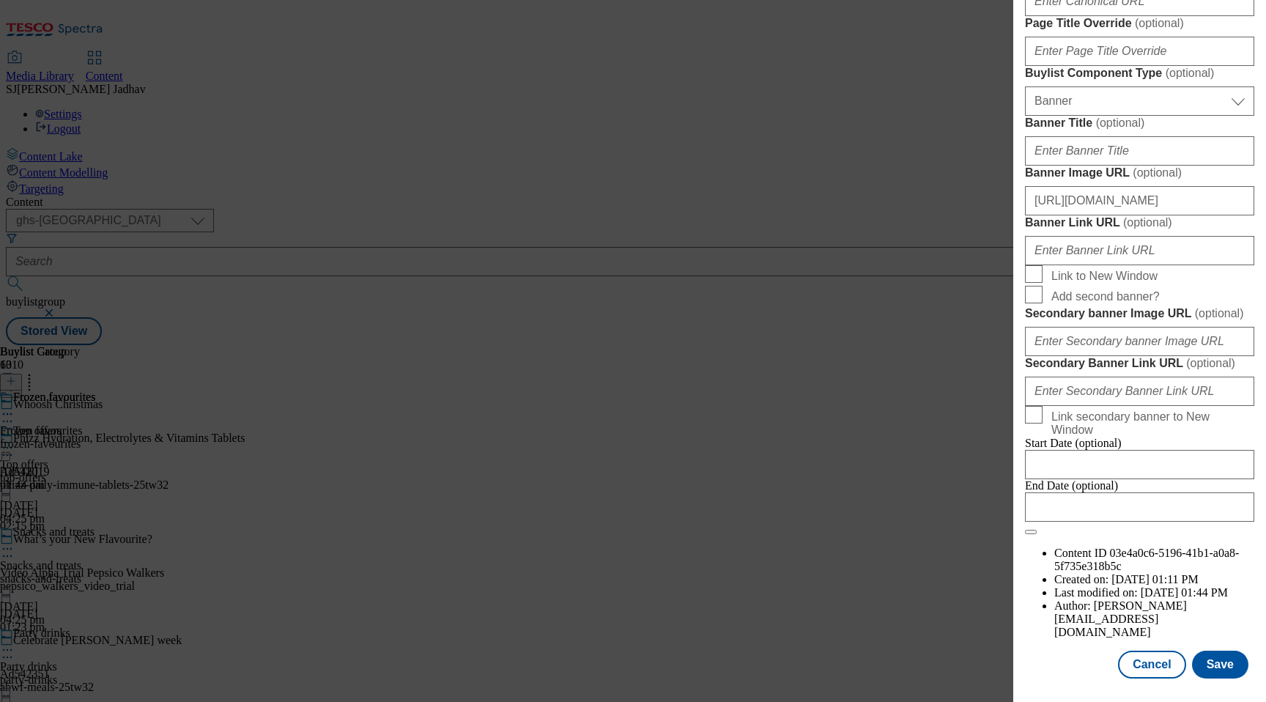
click at [1207, 522] on div "End Date (optional)" at bounding box center [1139, 500] width 229 height 42
click at [1207, 660] on button "Save" at bounding box center [1220, 665] width 56 height 28
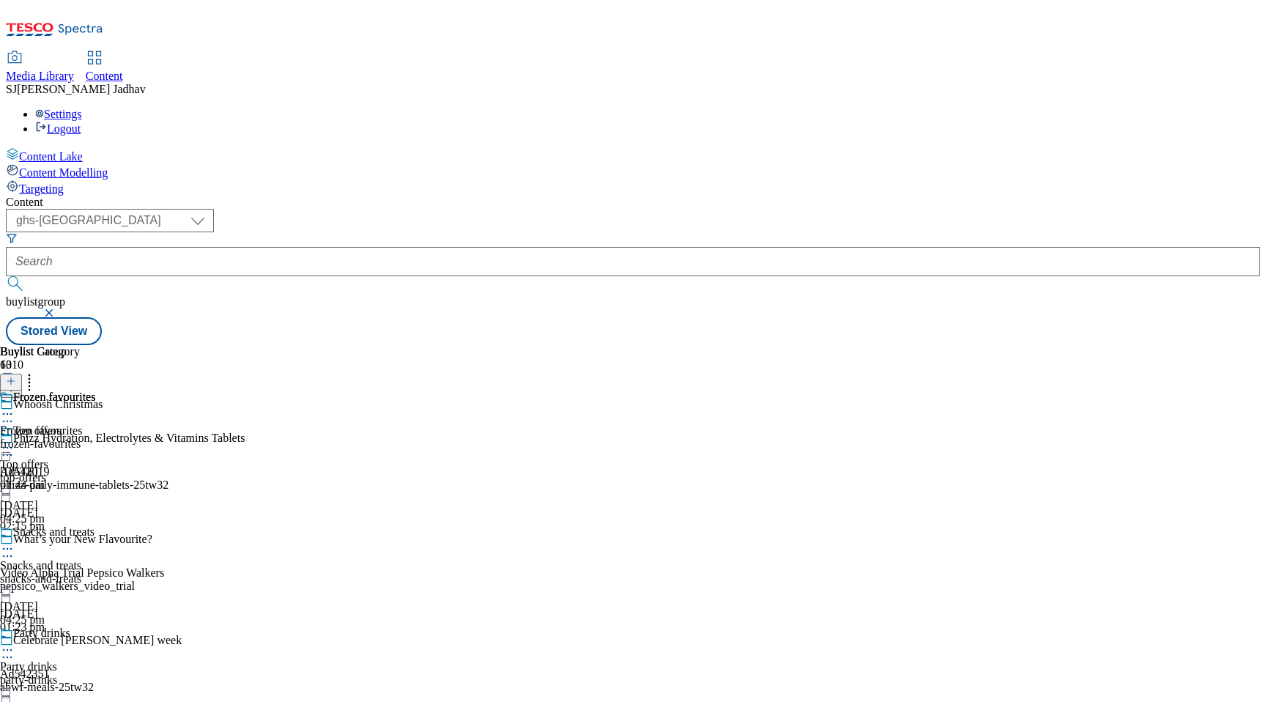
scroll to position [800, 0]
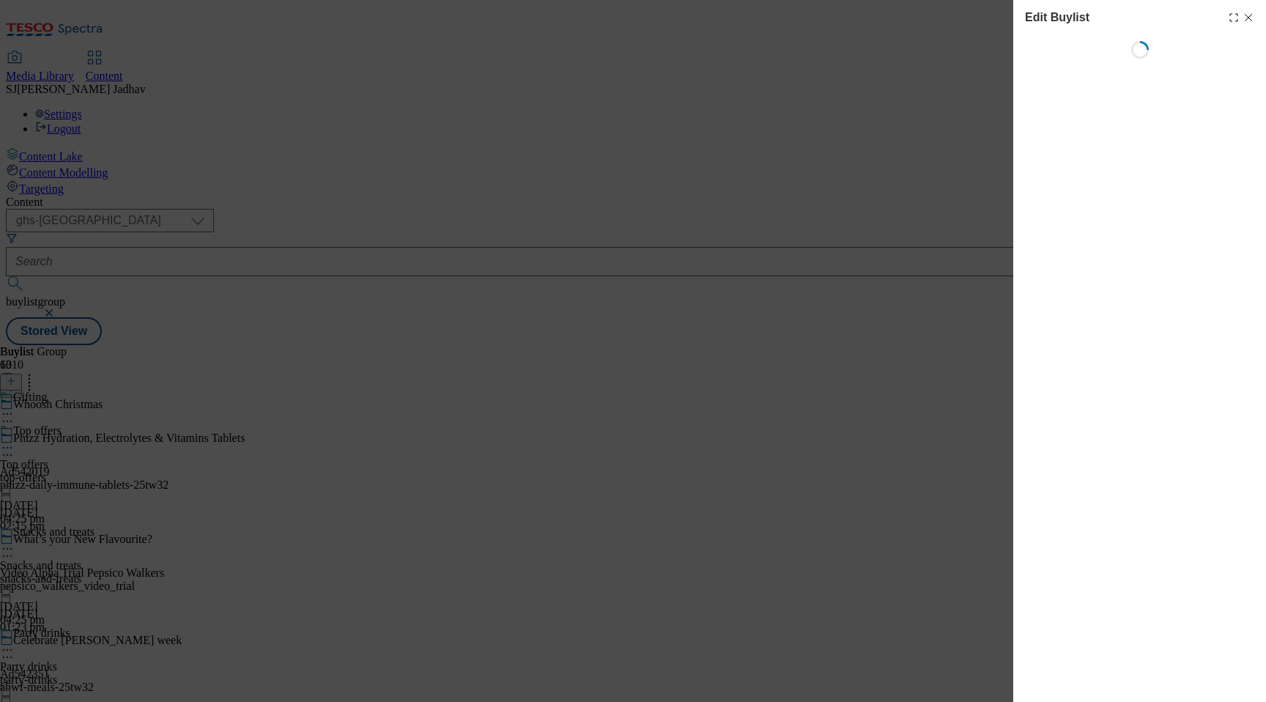
select select "seasonal"
select select "Banner"
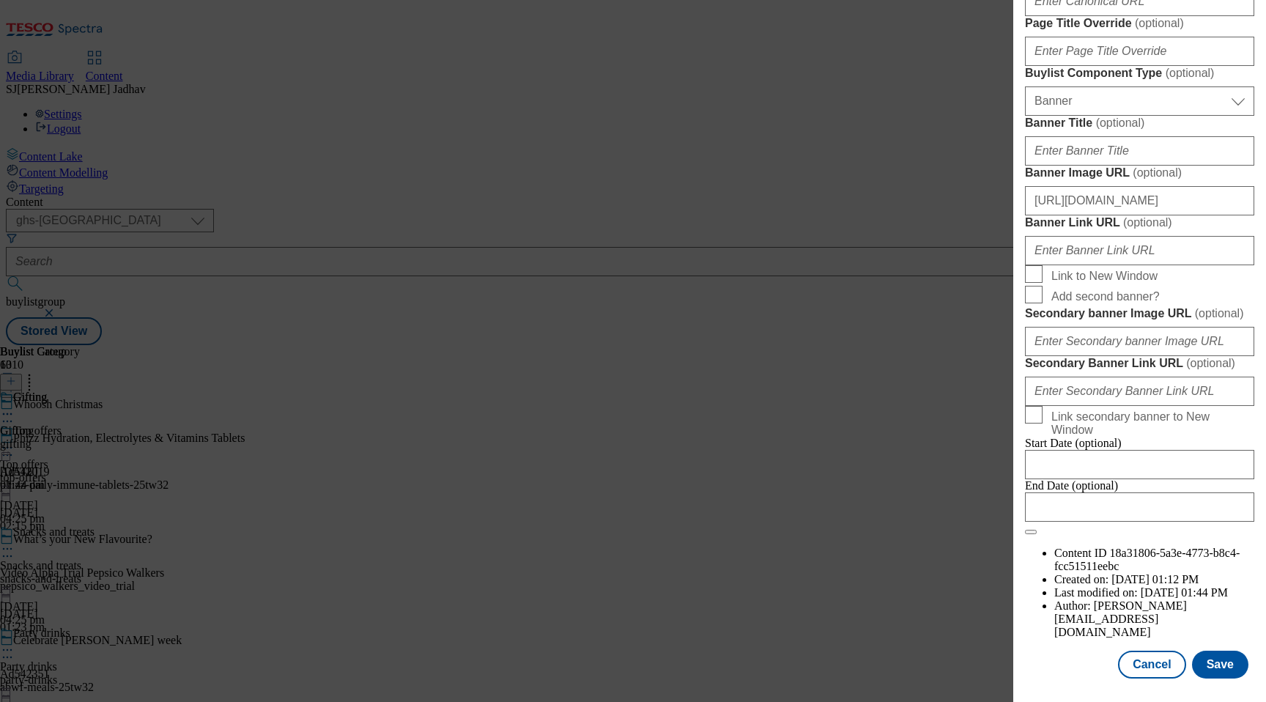
scroll to position [1264, 0]
click at [1107, 215] on input "https://digitalcontent.api.tesco.com/v2/media/ghs-mktg/845d95ff-6e30-45db-8938-…" at bounding box center [1139, 200] width 229 height 29
paste input "6a56d02b-64a5-43ef-8b85-1157a09e2b40/2531-486700-Buylist_GHS-Header-Main-1"
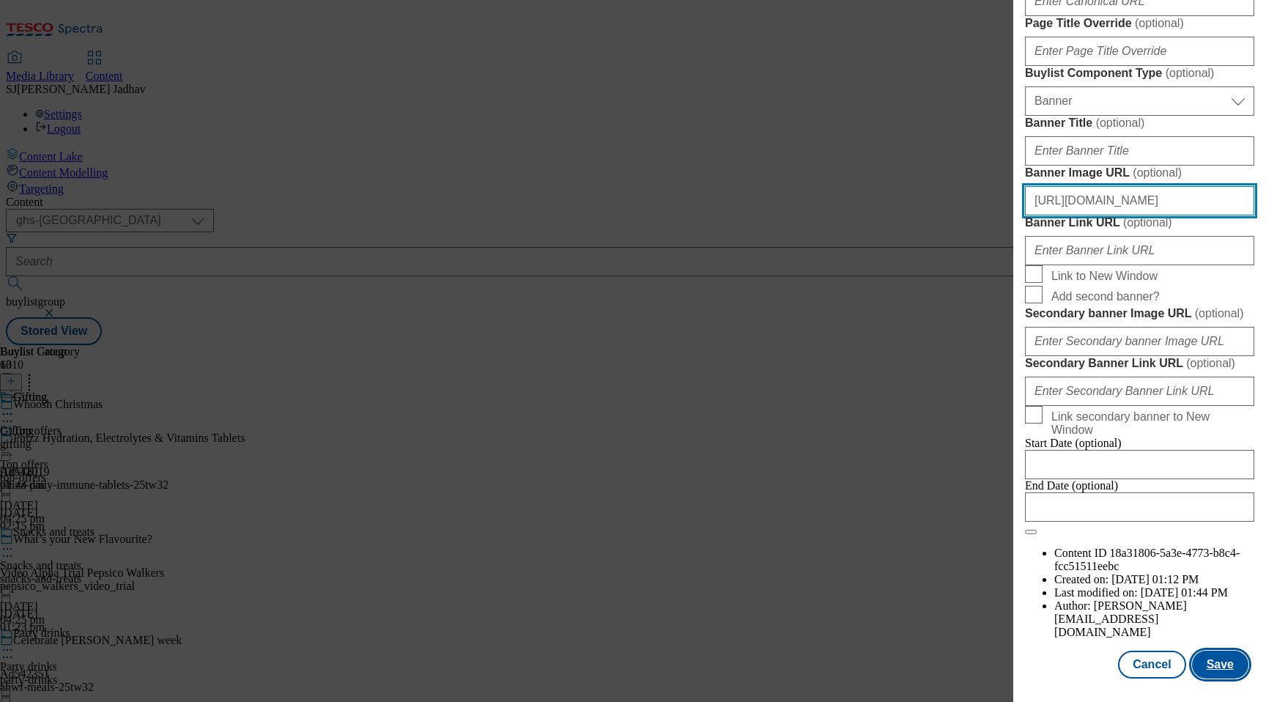
type input "https://digitalcontent.api.tesco.com/v2/media/ghs-mktg/6a56d02b-64a5-43ef-8b85-…"
click at [1213, 661] on button "Save" at bounding box center [1220, 665] width 56 height 28
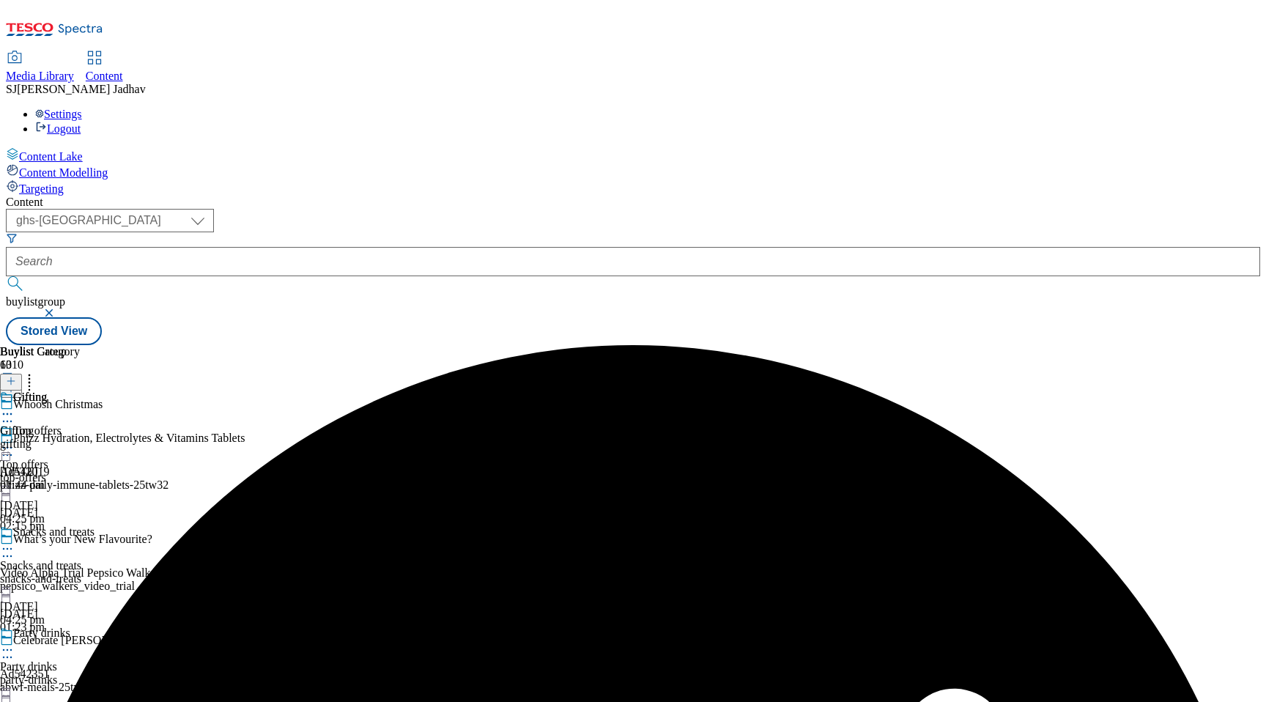
scroll to position [888, 0]
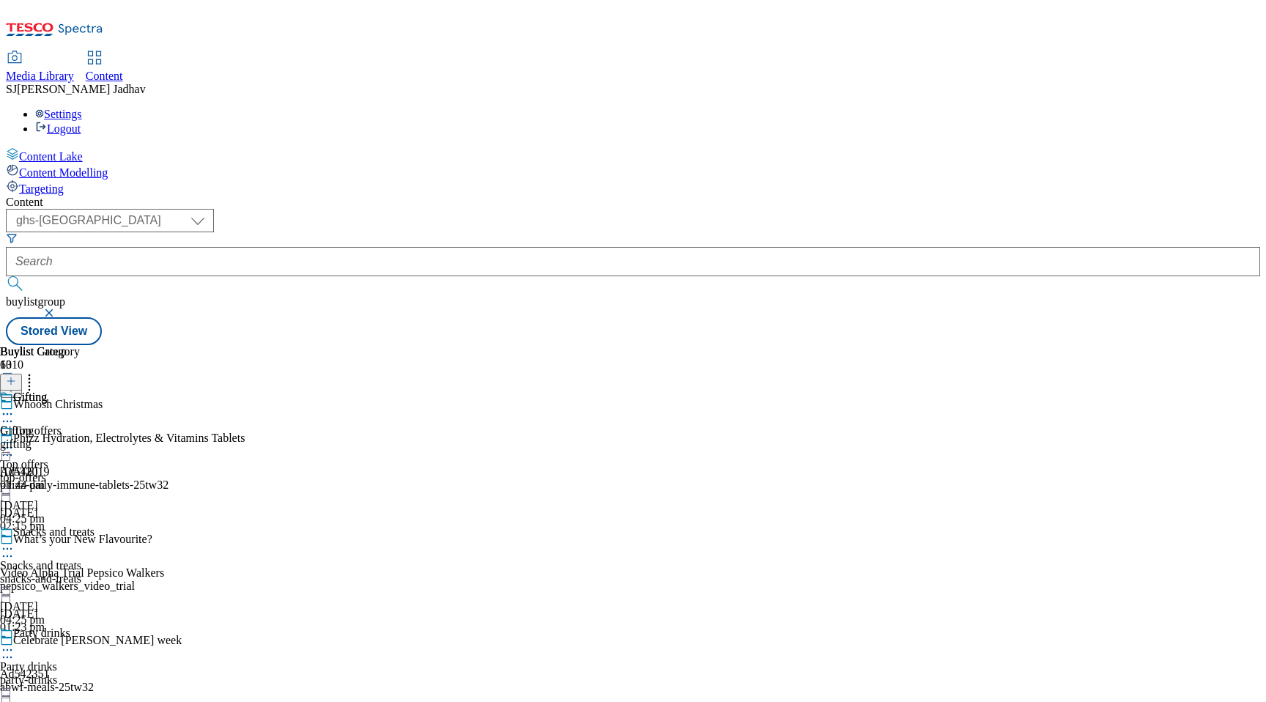
select select "seasonal"
select select "Banner"
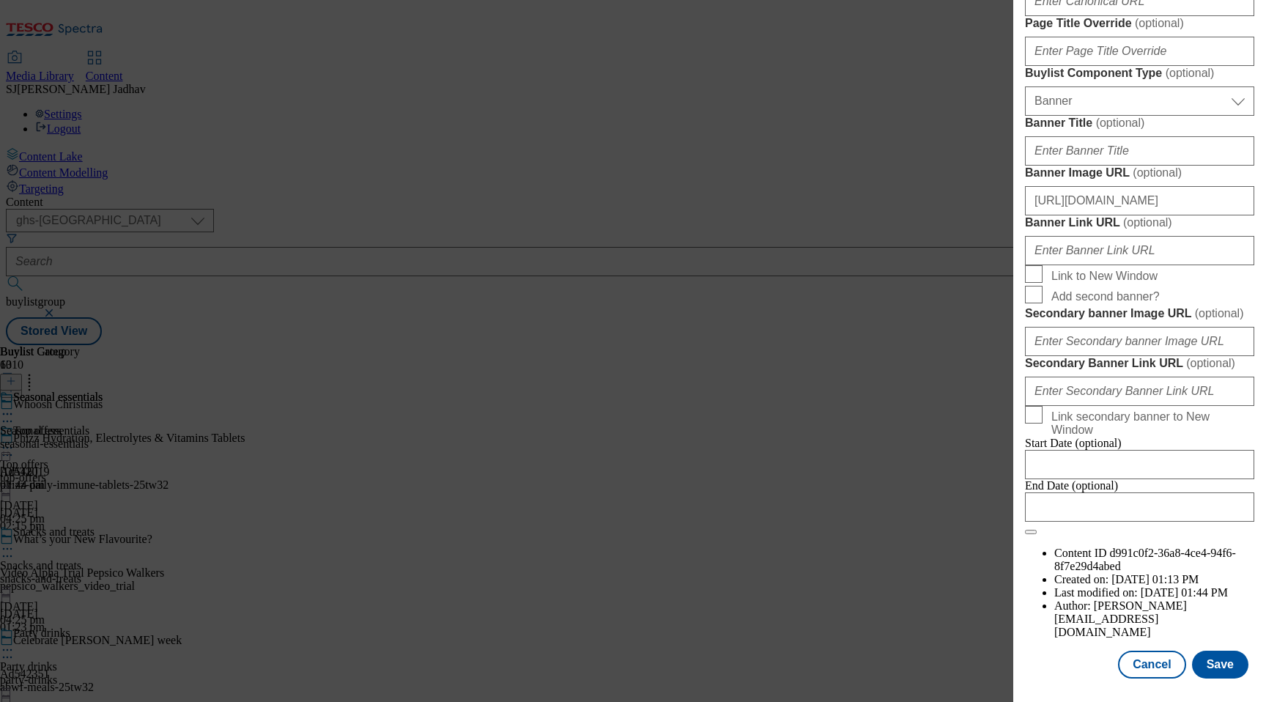
scroll to position [1497, 0]
click at [1103, 186] on input "https://digitalcontent.api.tesco.com/v2/media/ghs-mktg/845d95ff-6e30-45db-8938-…" at bounding box center [1139, 200] width 229 height 29
paste input "6a56d02b-64a5-43ef-8b85-1157a09e2b40/2531-486700-Buylist_GHS-Header-Main-1"
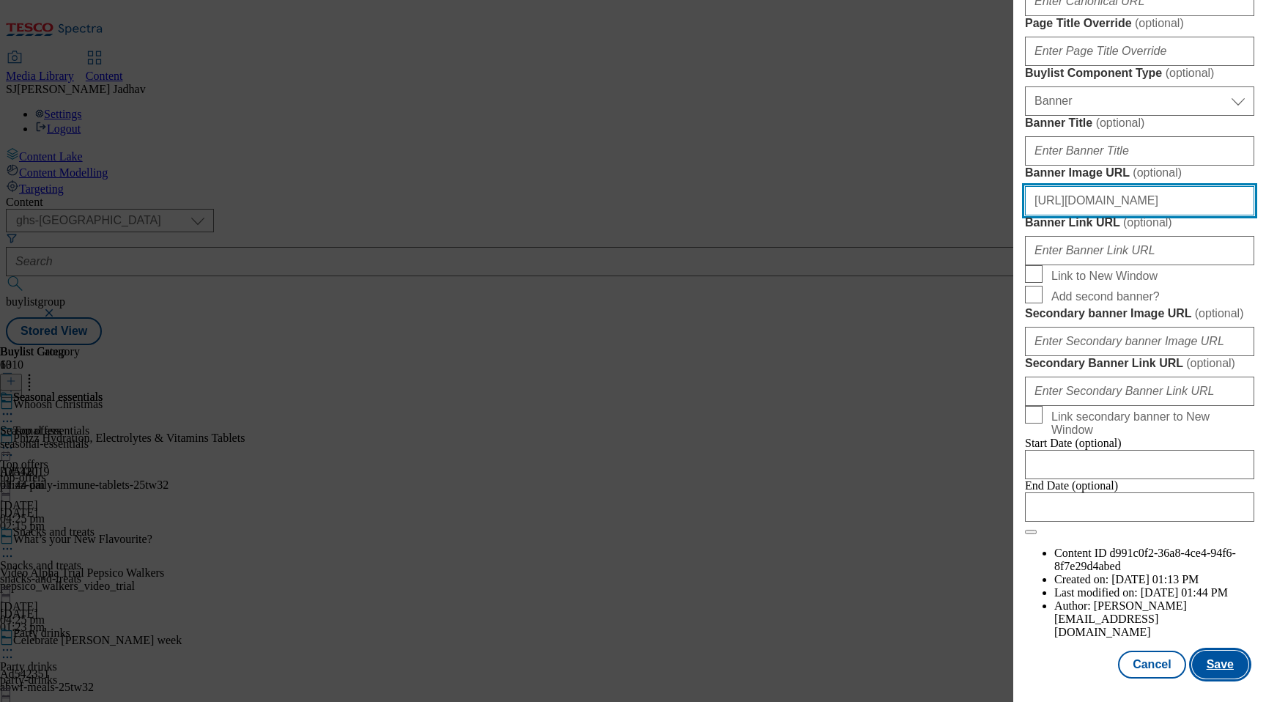
type input "https://digitalcontent.api.tesco.com/v2/media/ghs-mktg/6a56d02b-64a5-43ef-8b85-…"
click at [1234, 670] on button "Save" at bounding box center [1220, 665] width 56 height 28
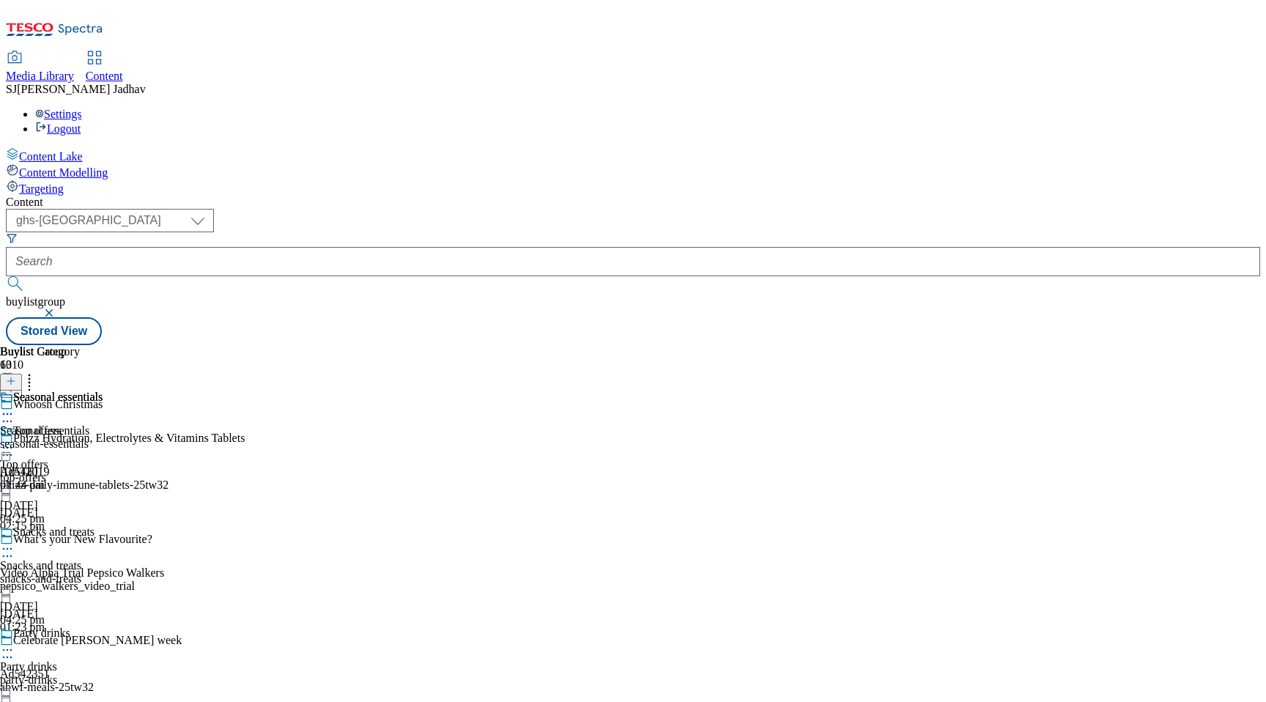
scroll to position [0, 0]
click at [15, 440] on icon at bounding box center [7, 447] width 15 height 15
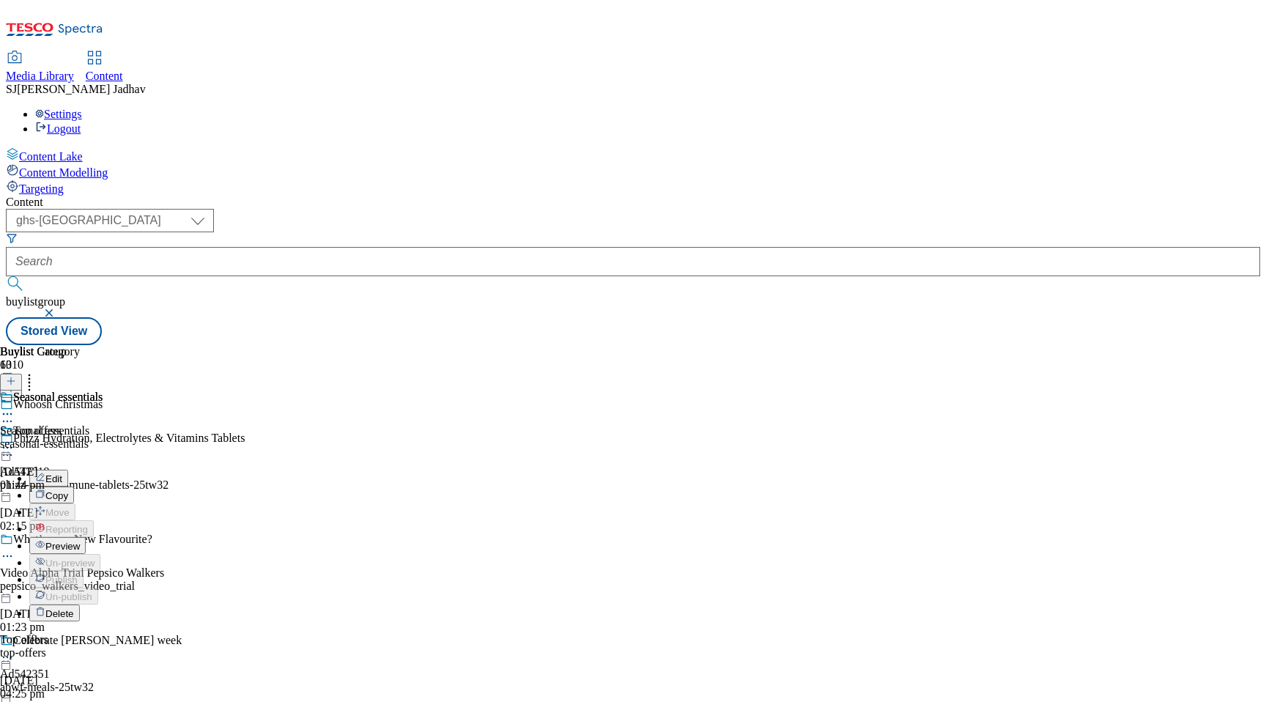
click at [80, 541] on span "Preview" at bounding box center [62, 546] width 34 height 11
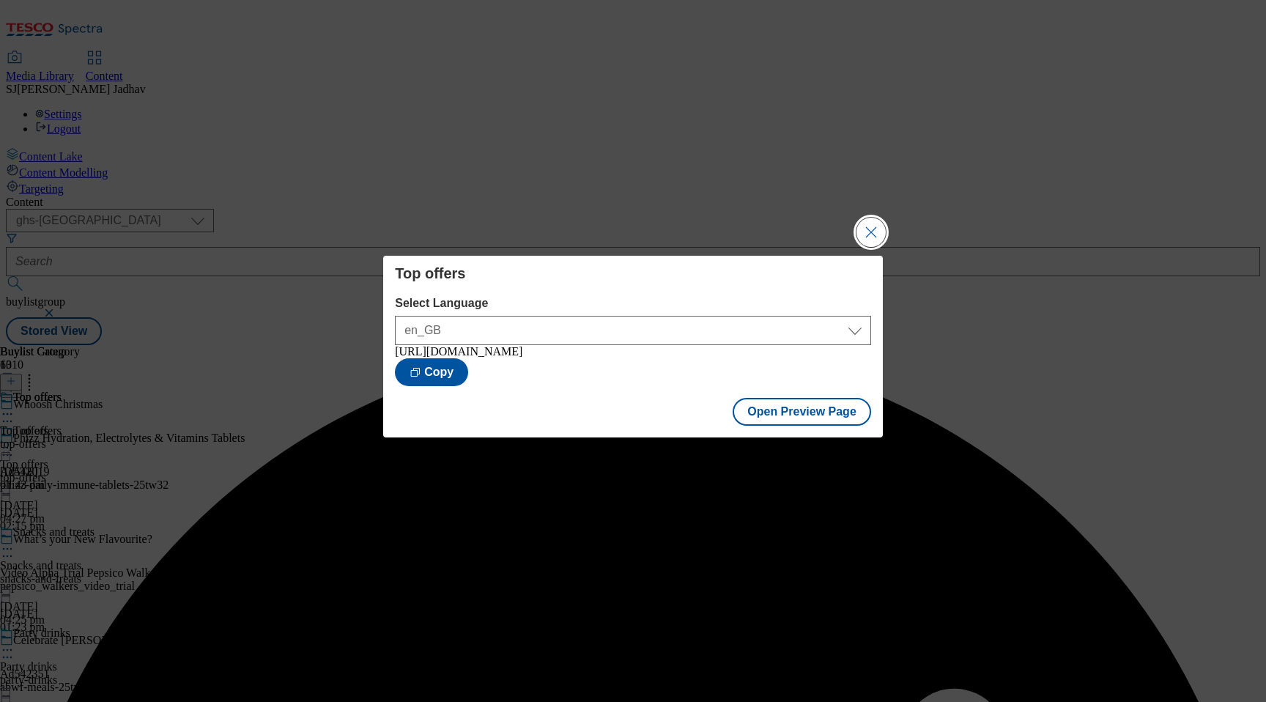
click at [866, 218] on button "Close Modal" at bounding box center [870, 232] width 29 height 29
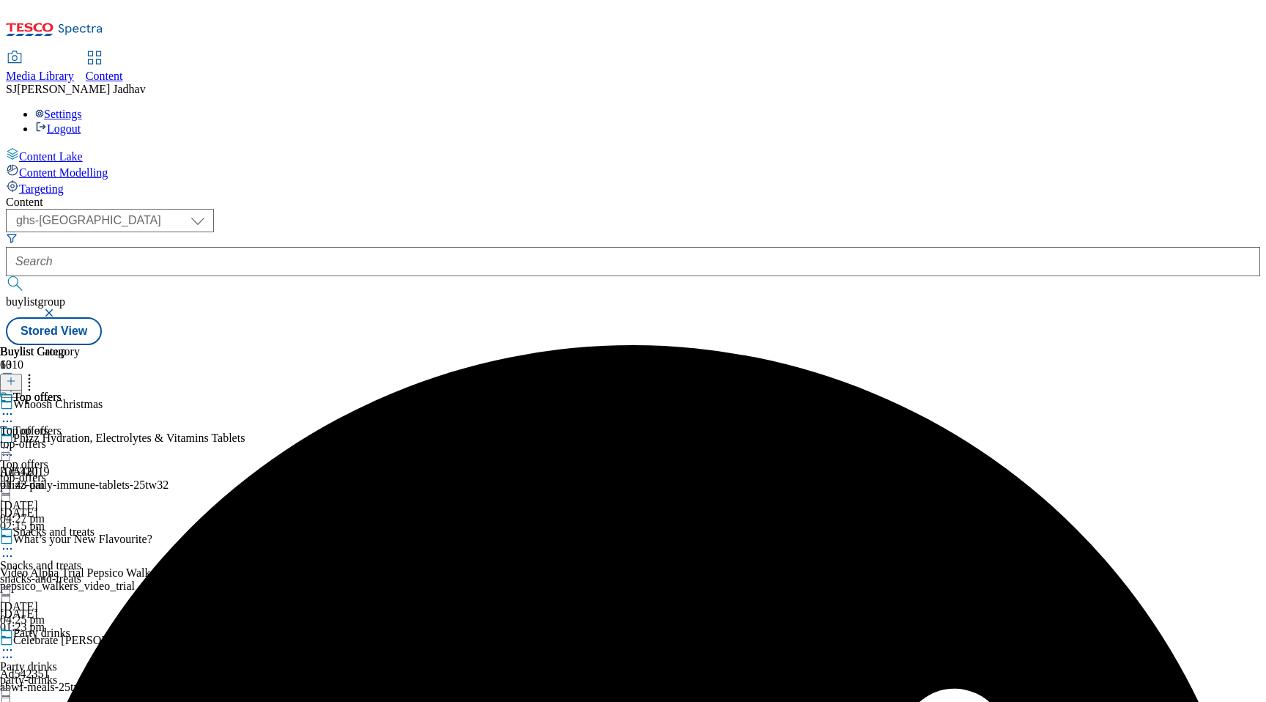
click at [173, 541] on div at bounding box center [86, 550] width 173 height 18
click at [80, 642] on span "Preview" at bounding box center [62, 647] width 34 height 11
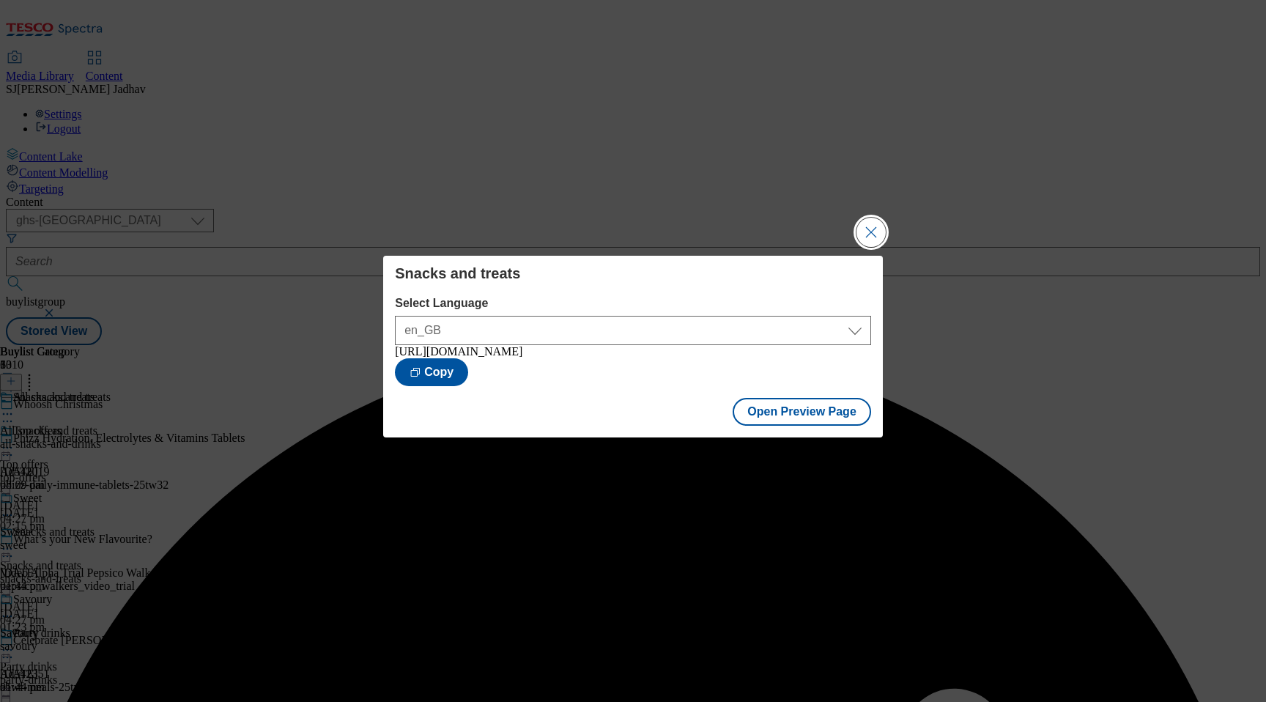
click at [877, 229] on button "Close Modal" at bounding box center [870, 232] width 29 height 29
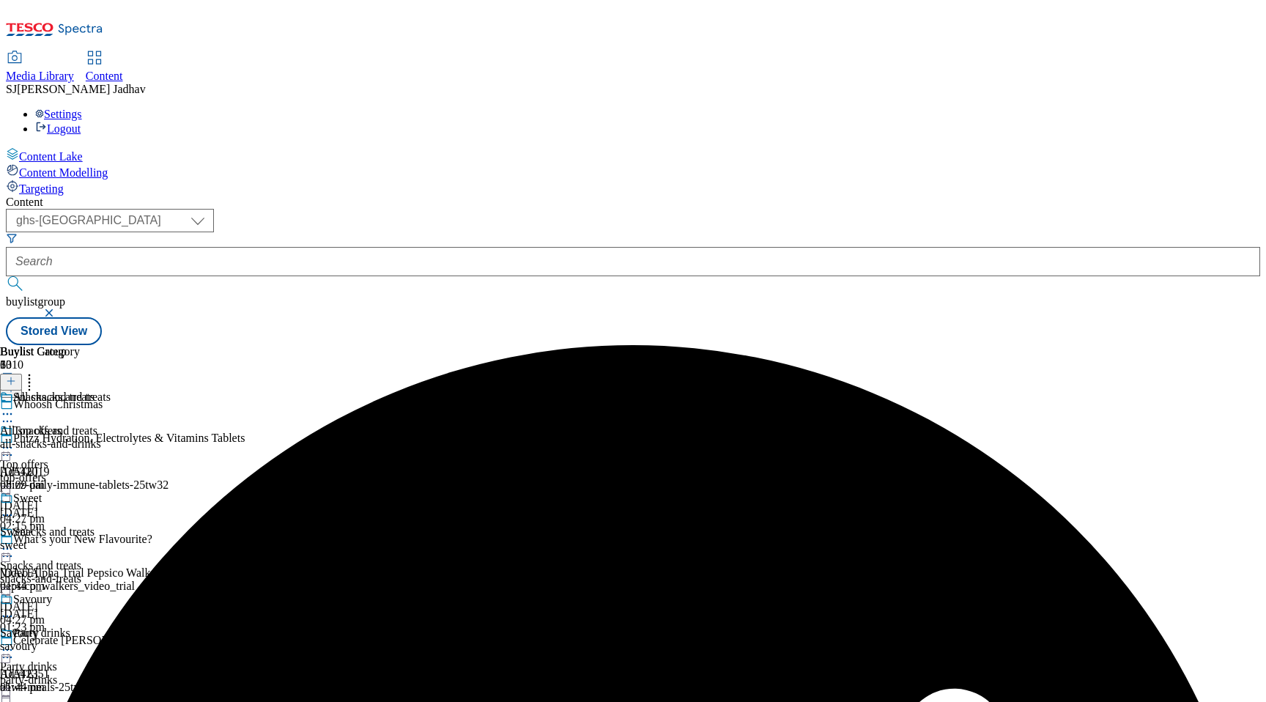
scroll to position [202, 0]
click at [15, 643] on icon at bounding box center [7, 650] width 15 height 15
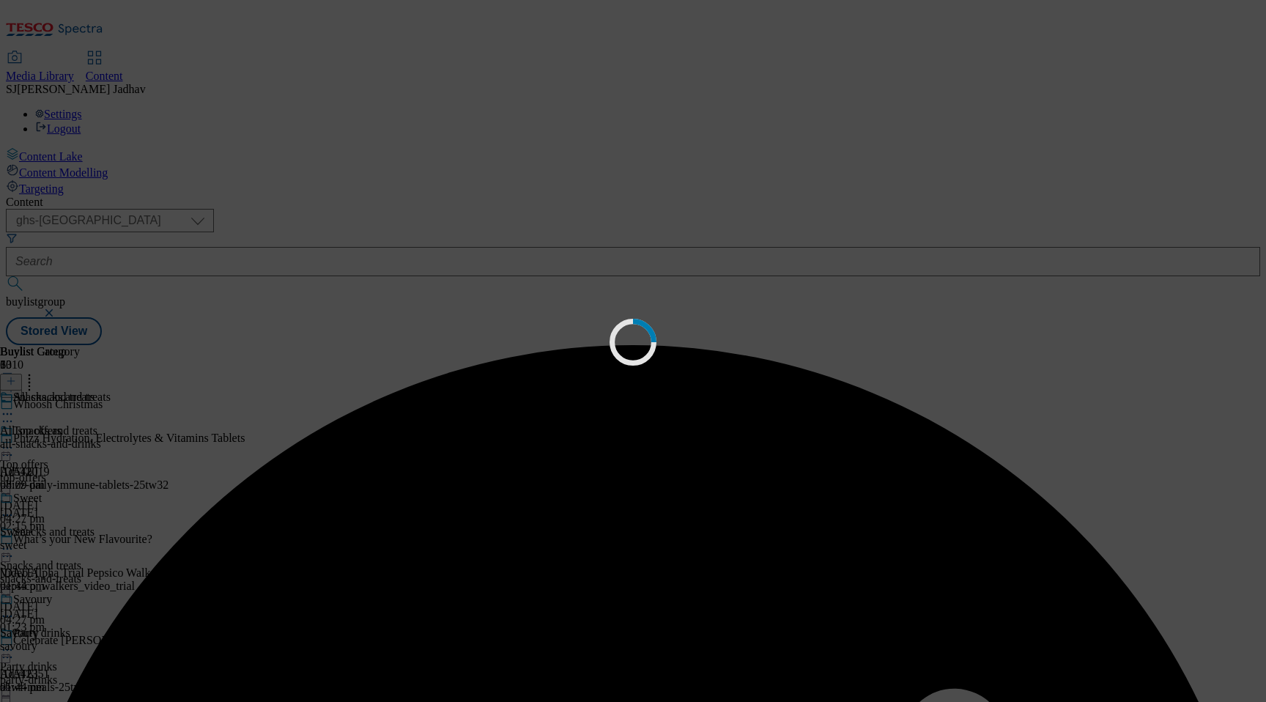
scroll to position [0, 0]
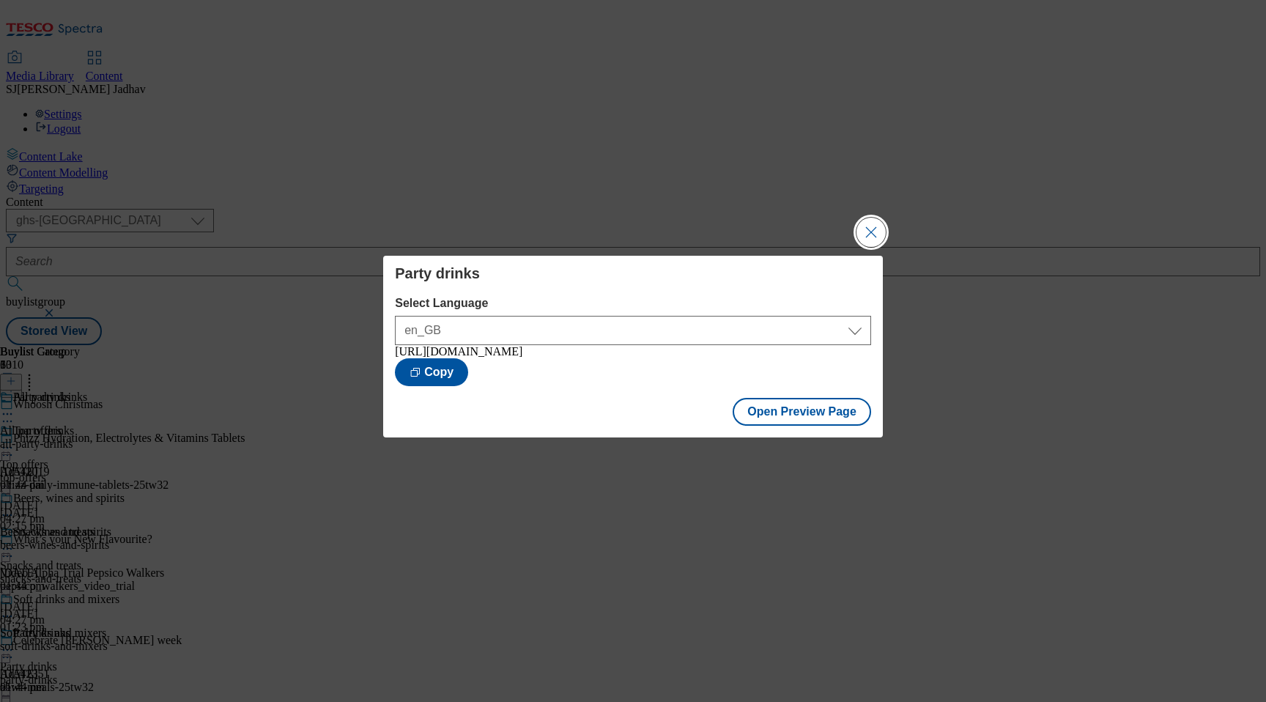
click at [882, 219] on button "Close Modal" at bounding box center [870, 232] width 29 height 29
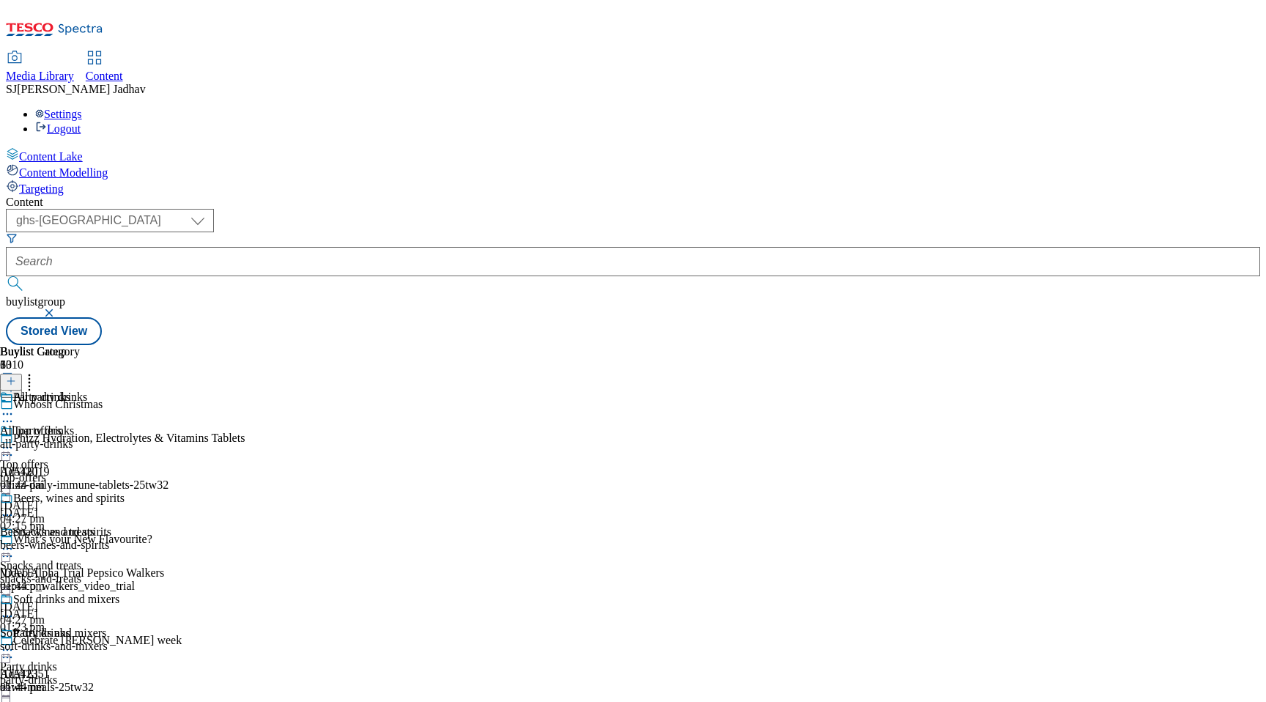
scroll to position [232, 0]
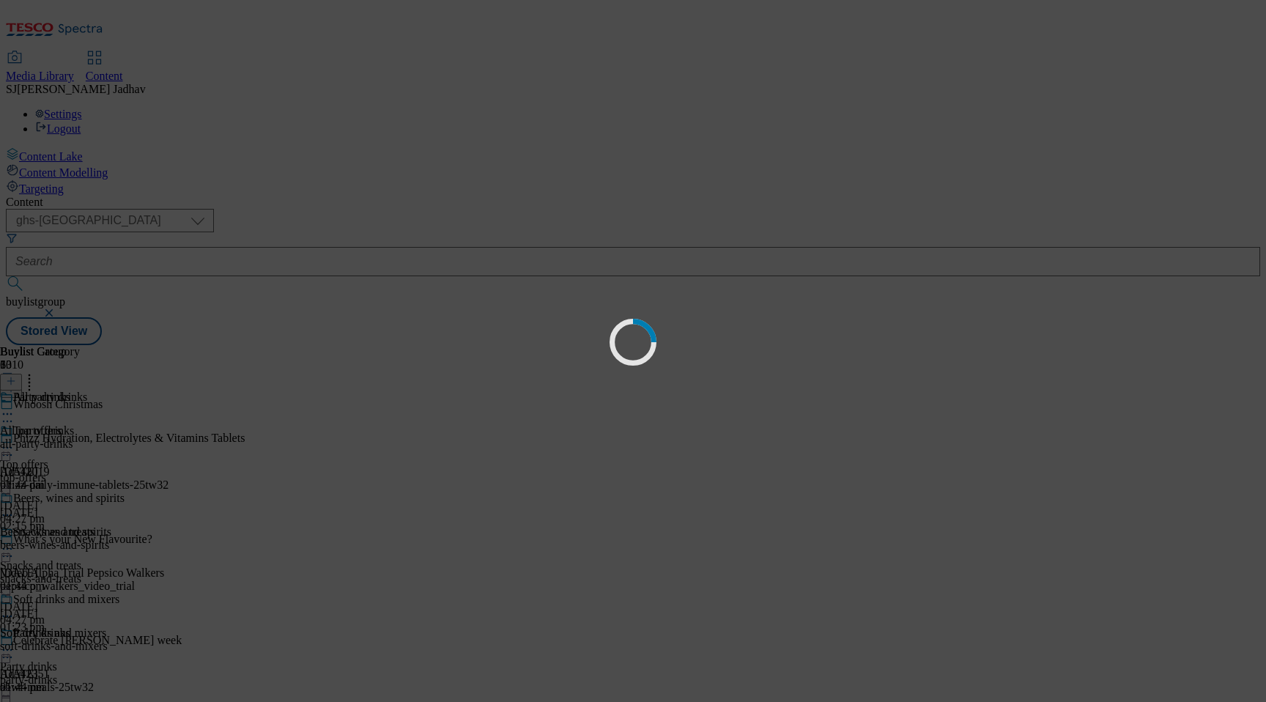
scroll to position [0, 0]
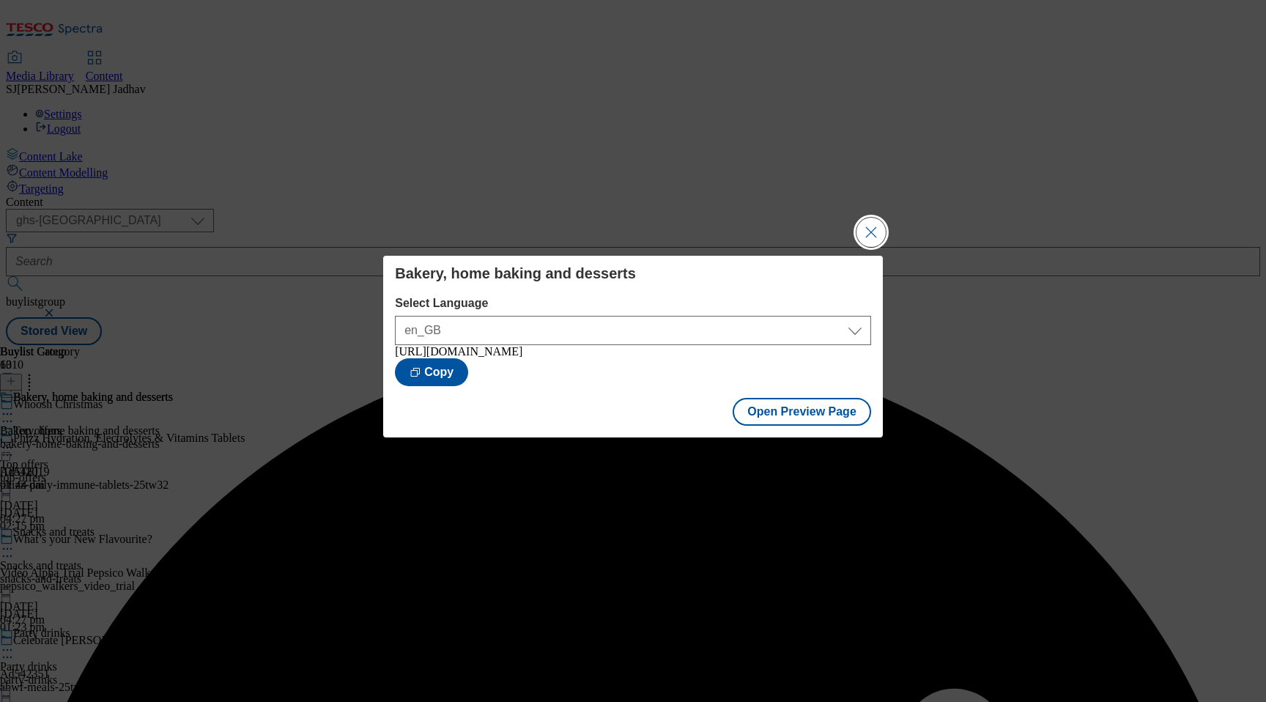
click at [865, 223] on button "Close Modal" at bounding box center [870, 232] width 29 height 29
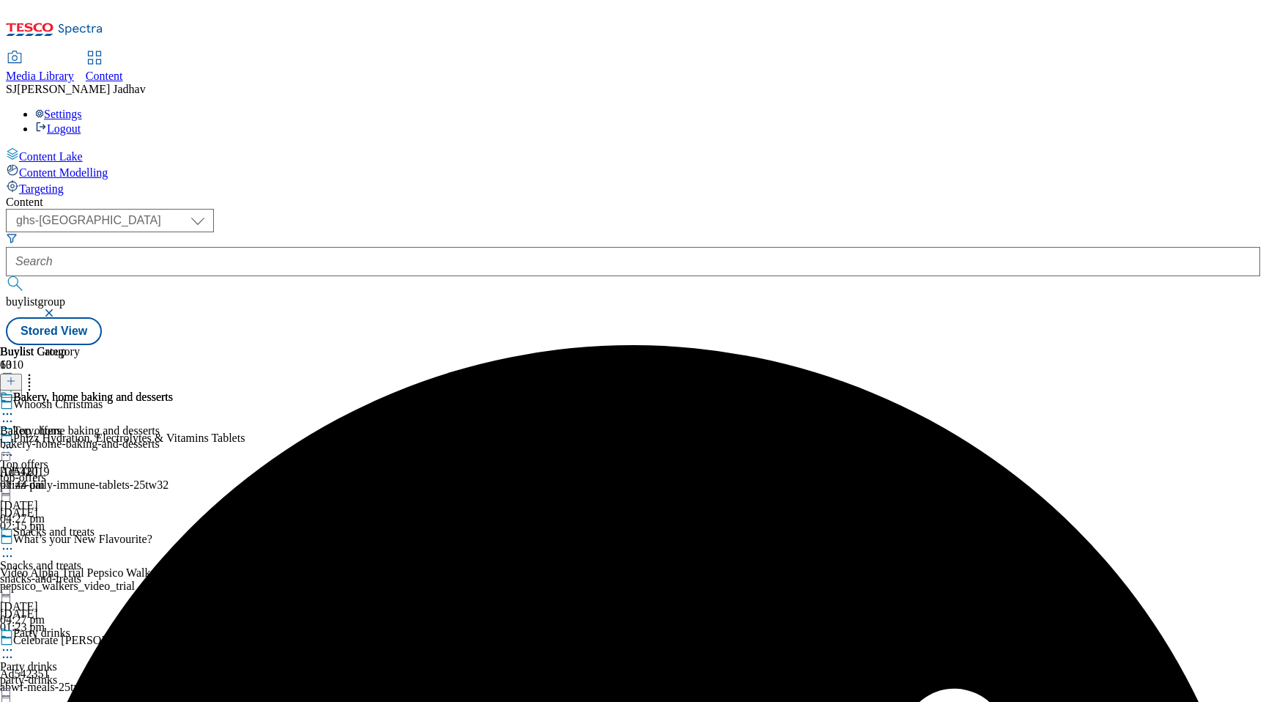
scroll to position [456, 0]
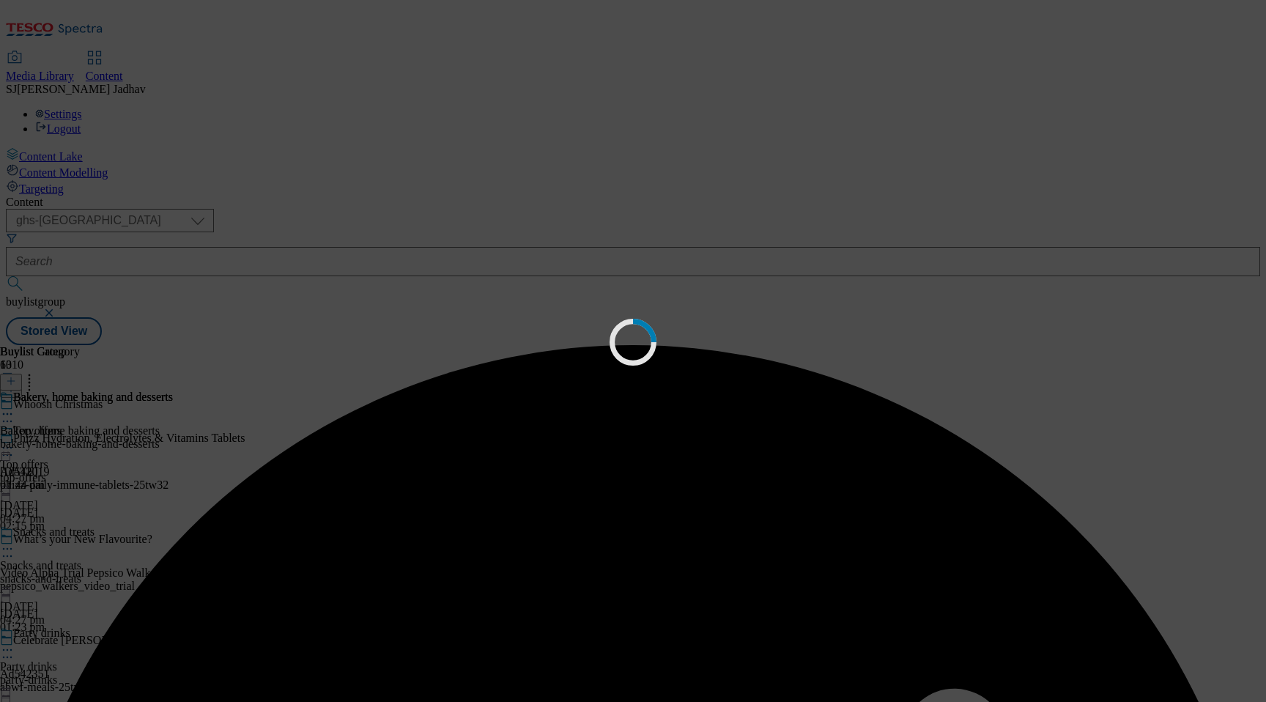
scroll to position [0, 0]
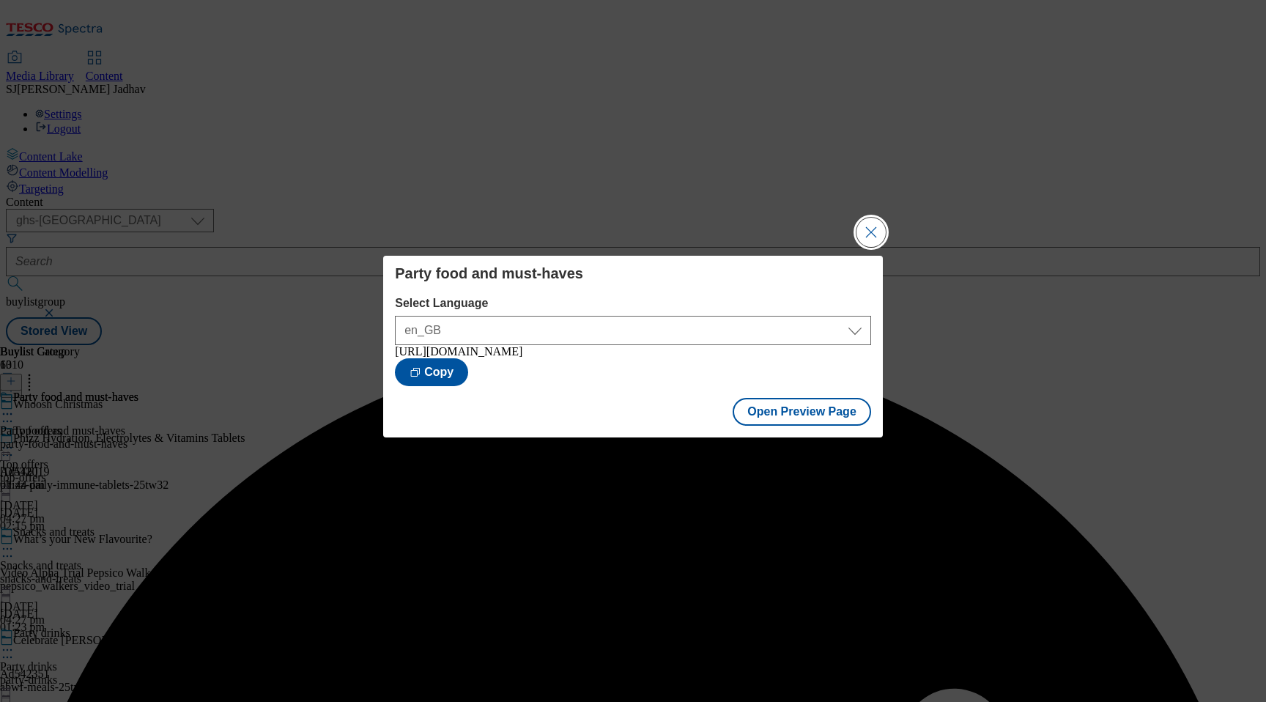
click at [872, 231] on button "Close Modal" at bounding box center [870, 232] width 29 height 29
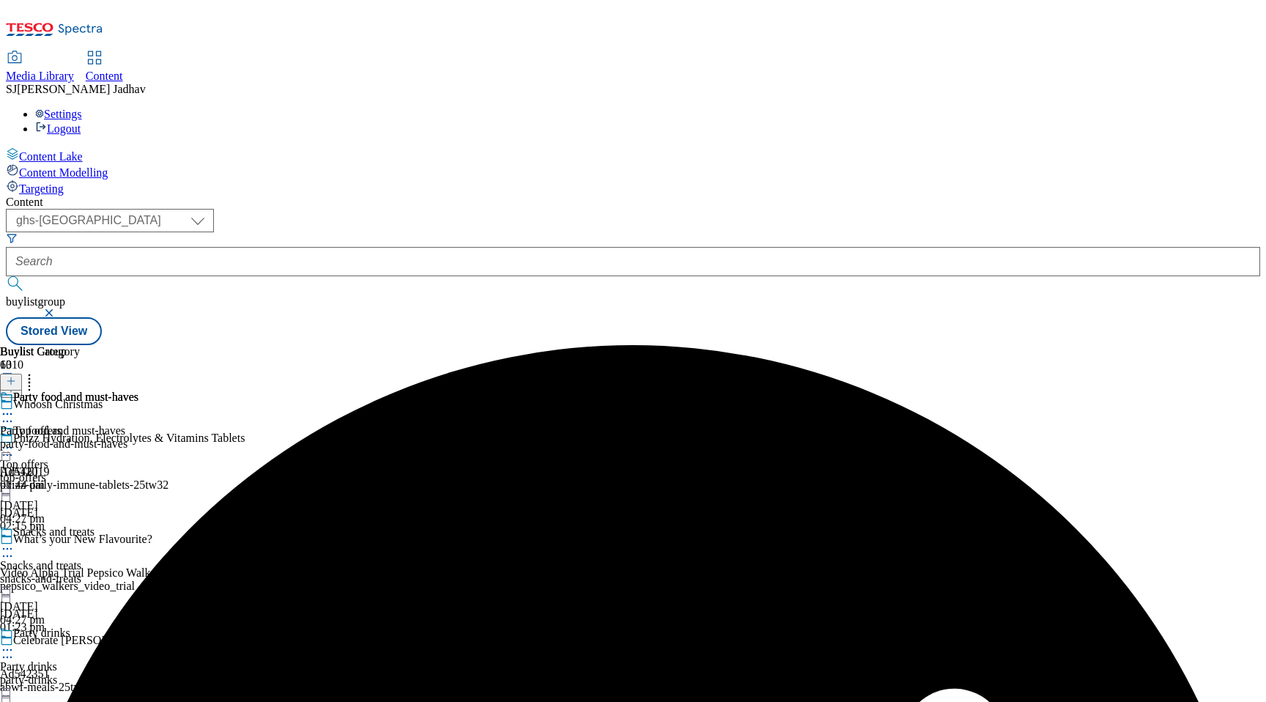
scroll to position [486, 0]
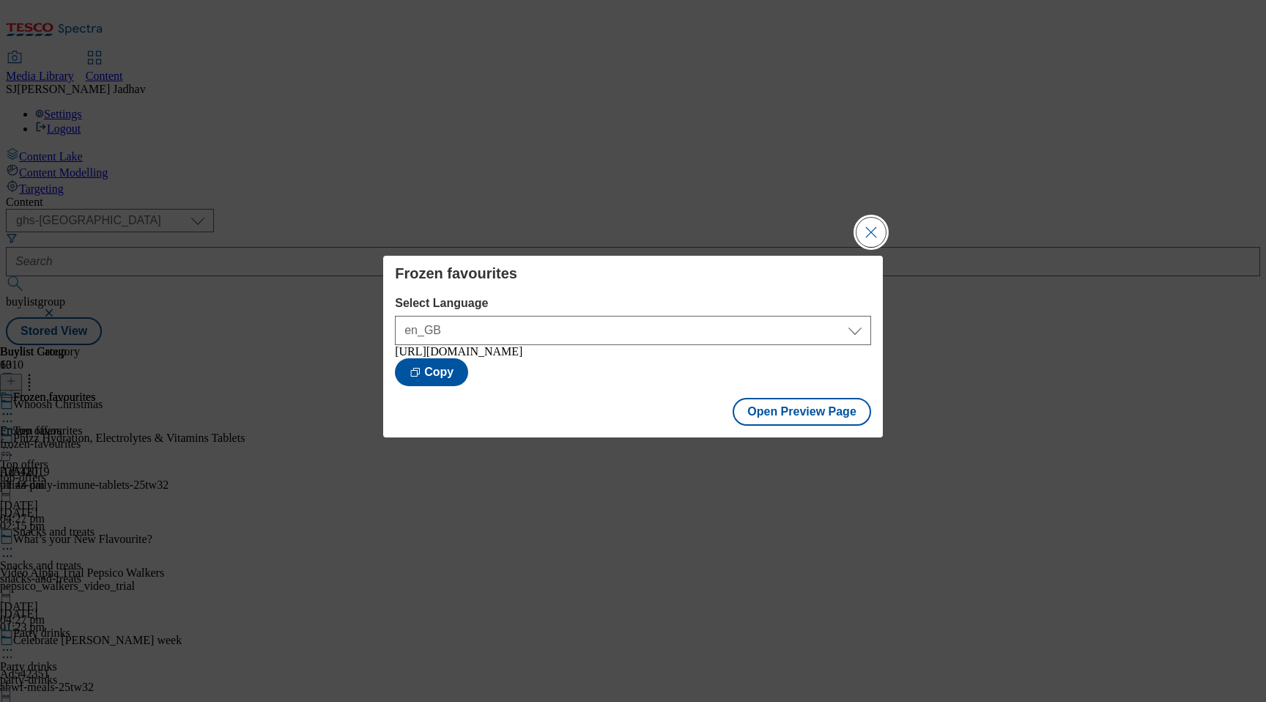
click at [867, 226] on button "Close Modal" at bounding box center [870, 232] width 29 height 29
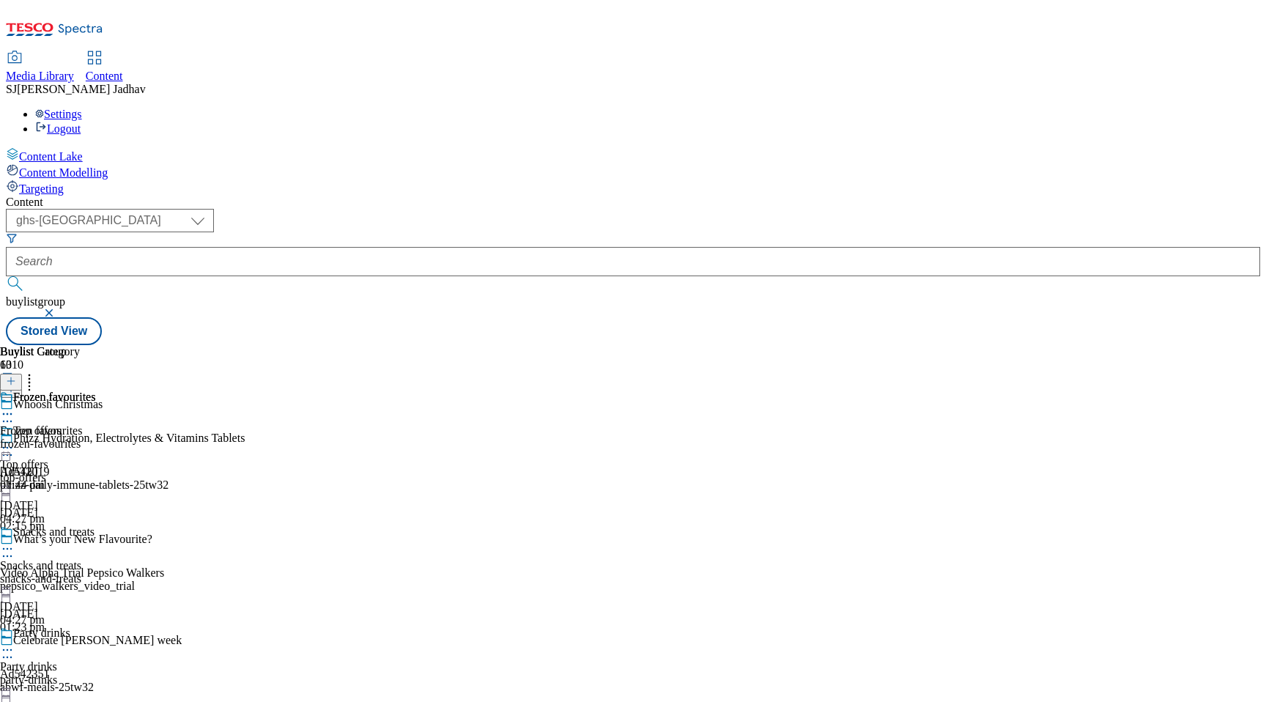
scroll to position [845, 0]
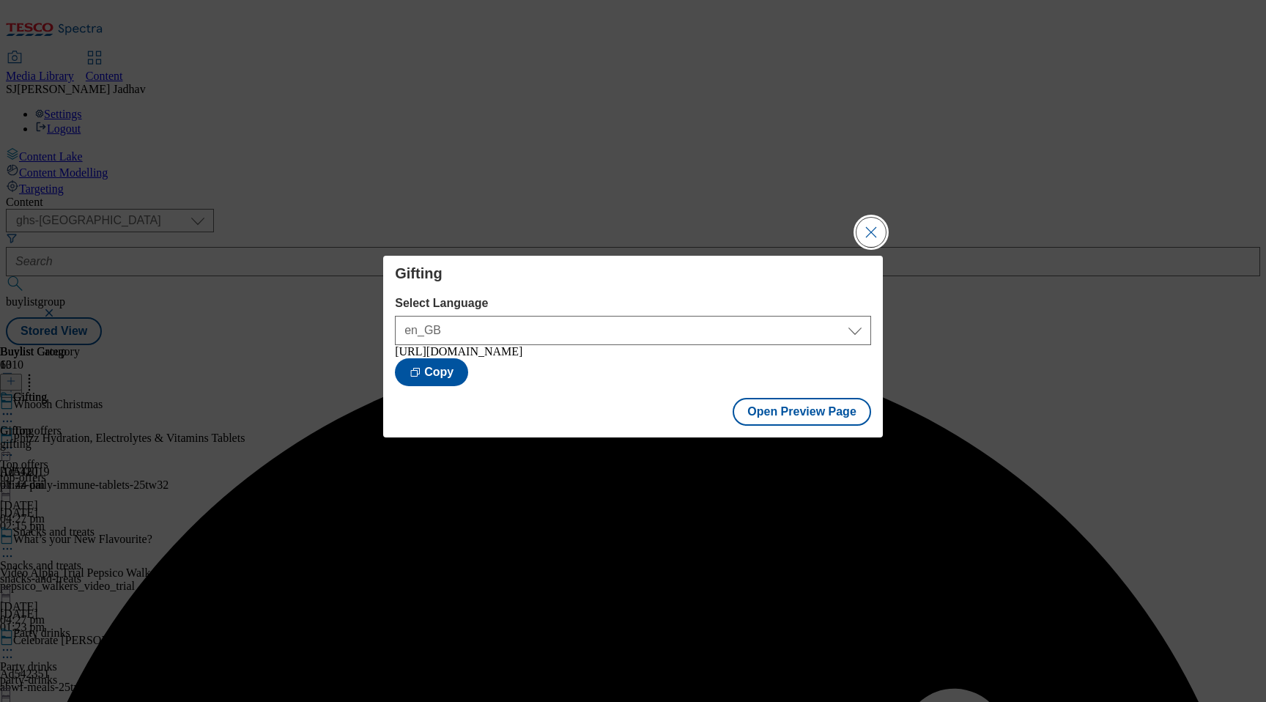
click at [870, 224] on button "Close Modal" at bounding box center [870, 232] width 29 height 29
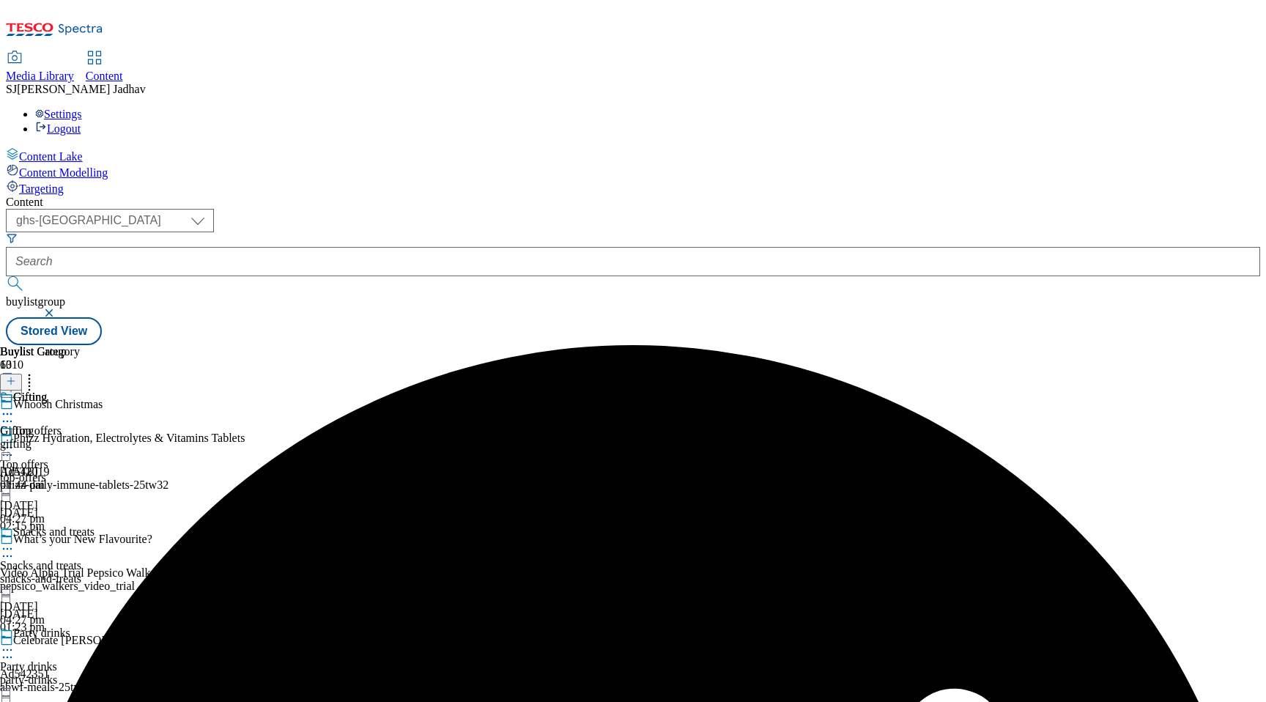
scroll to position [862, 0]
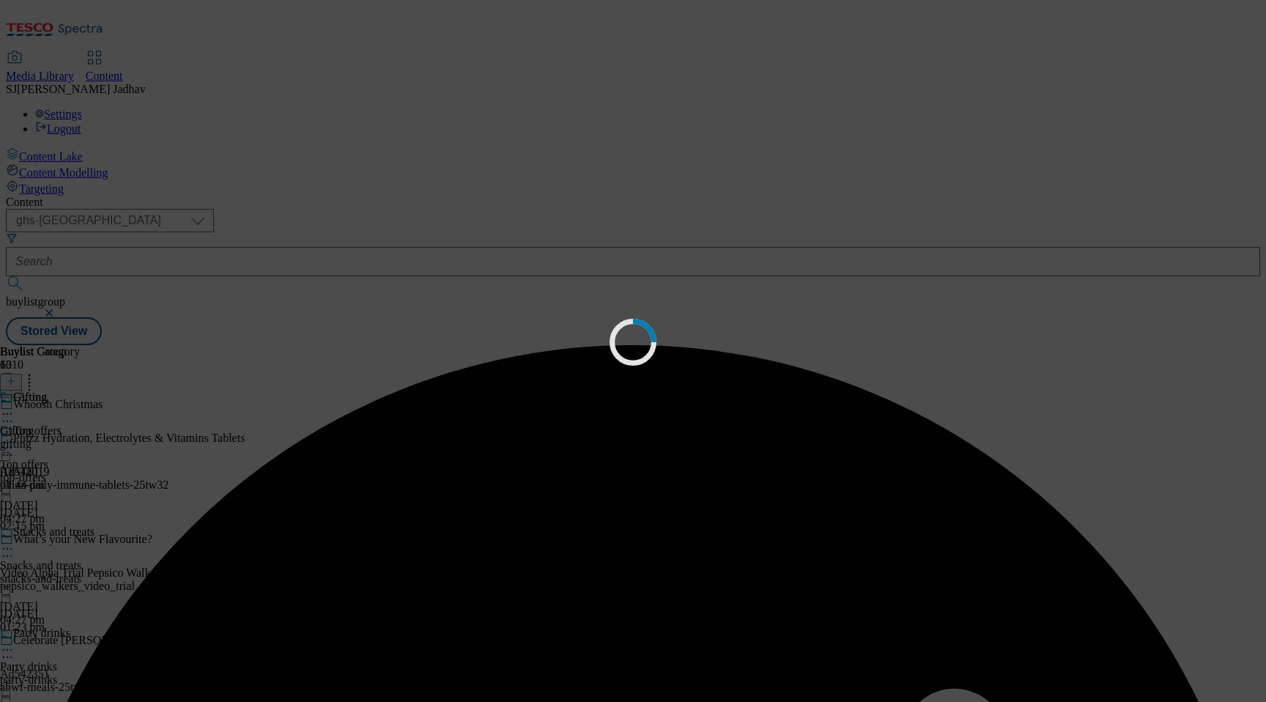
scroll to position [0, 0]
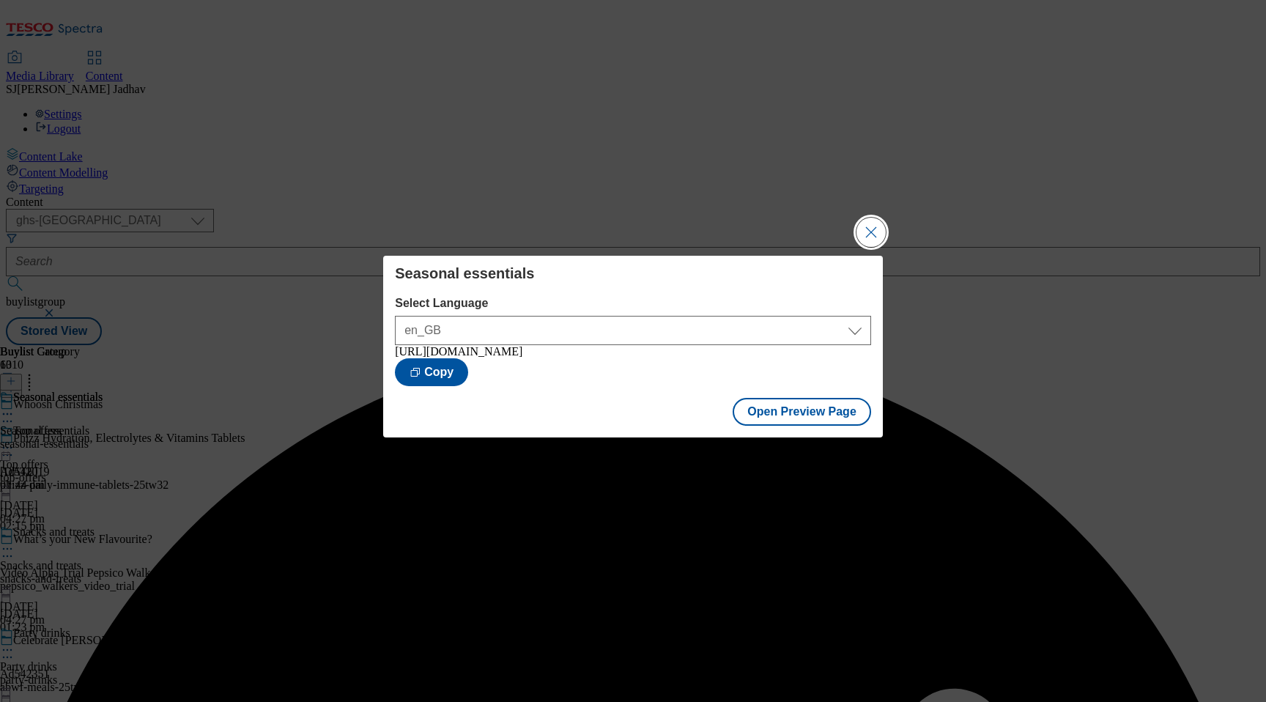
click at [859, 224] on button "Close Modal" at bounding box center [870, 232] width 29 height 29
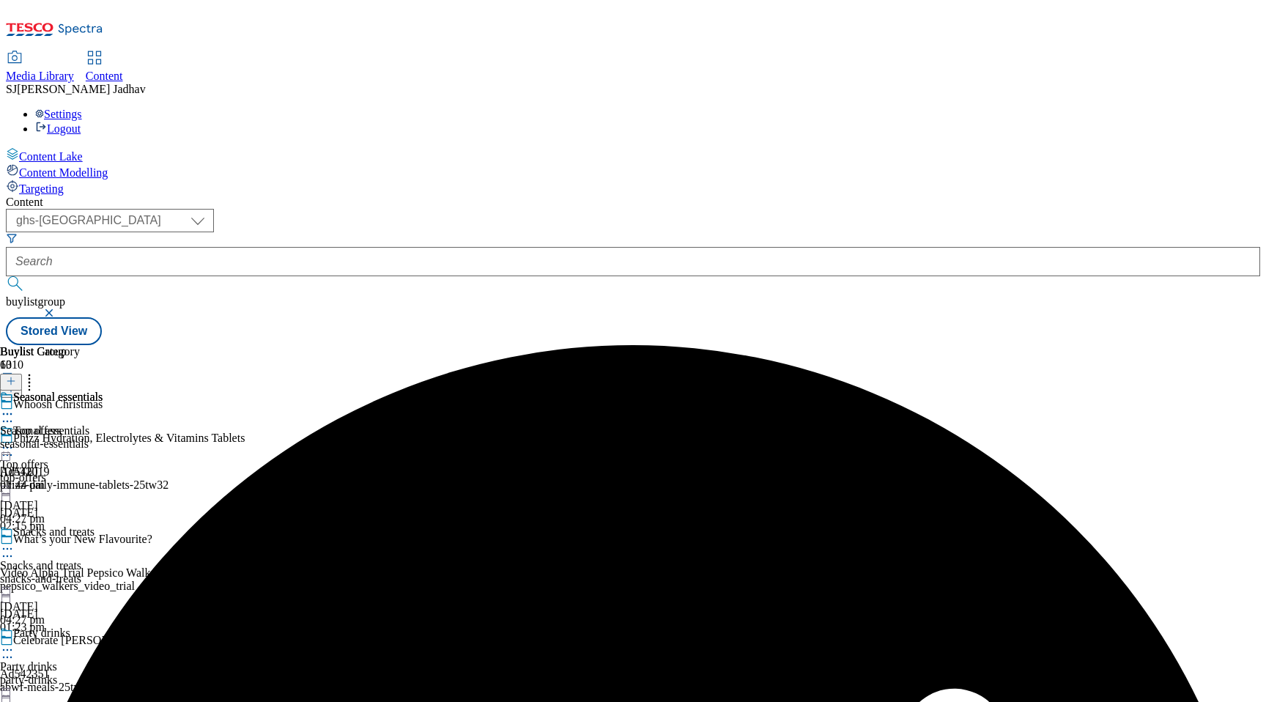
scroll to position [882, 0]
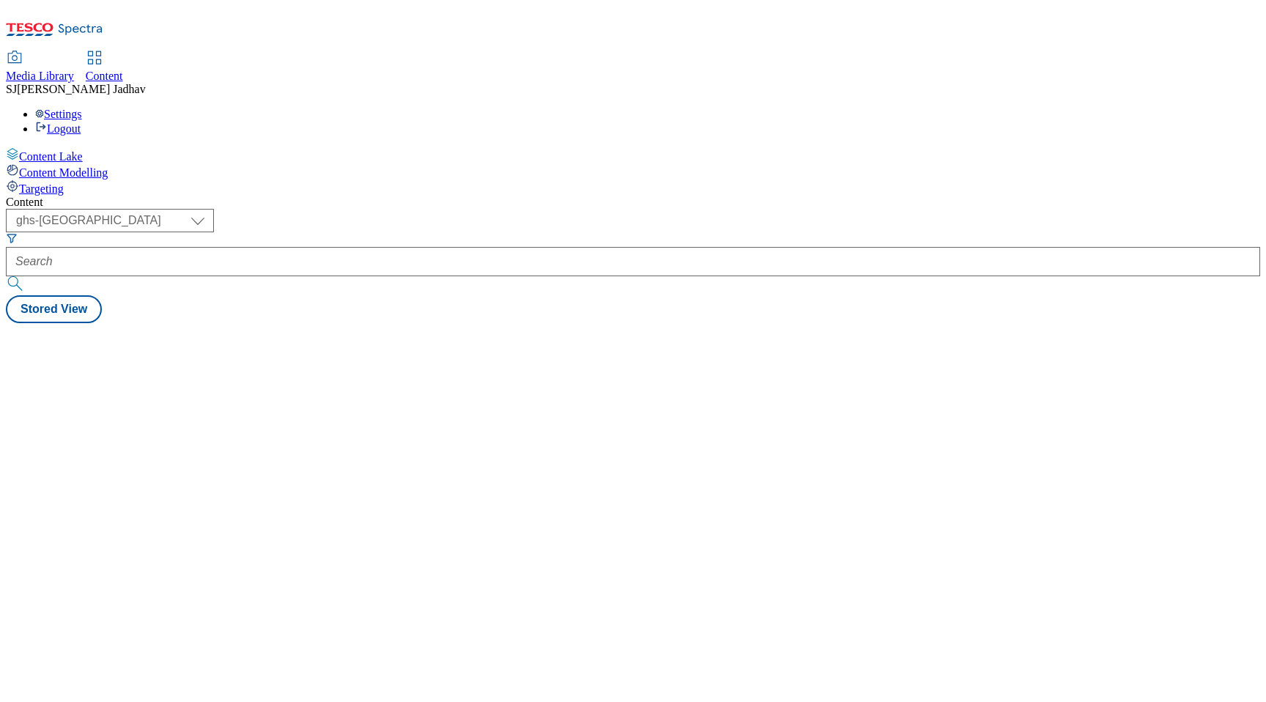
select select "ghs-[GEOGRAPHIC_DATA]"
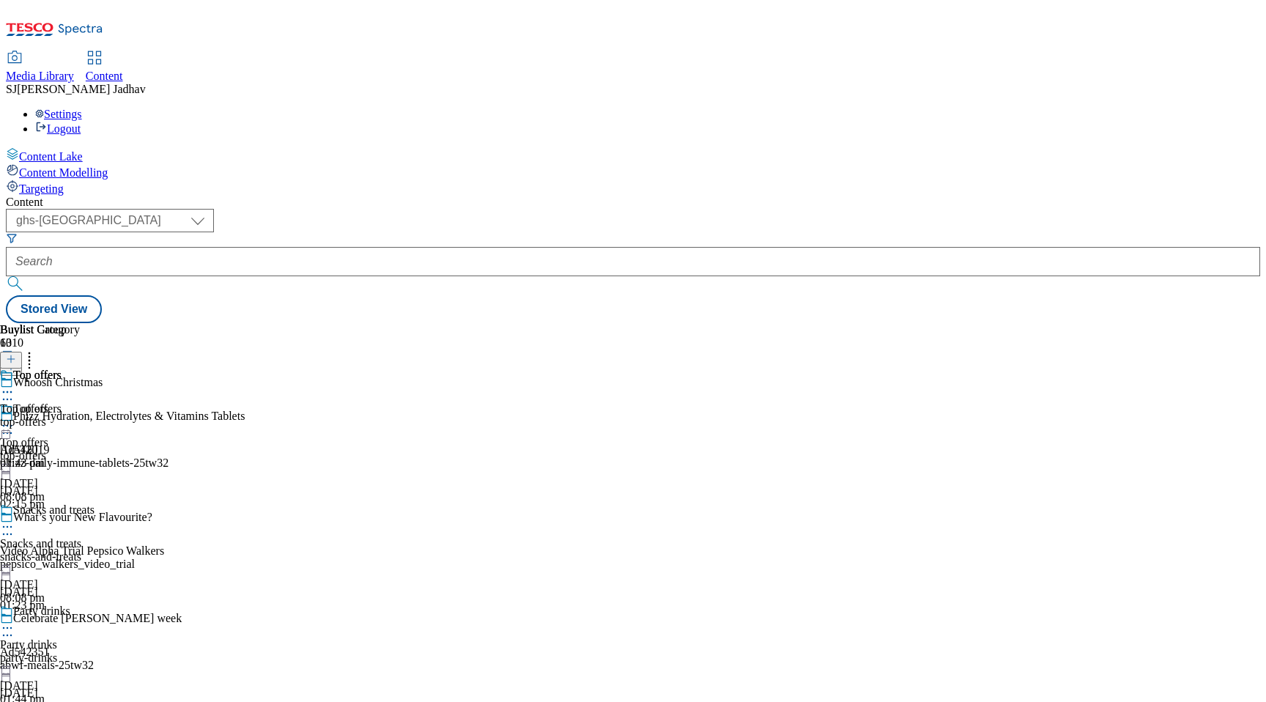
click at [74, 70] on span "Media Library" at bounding box center [40, 76] width 68 height 12
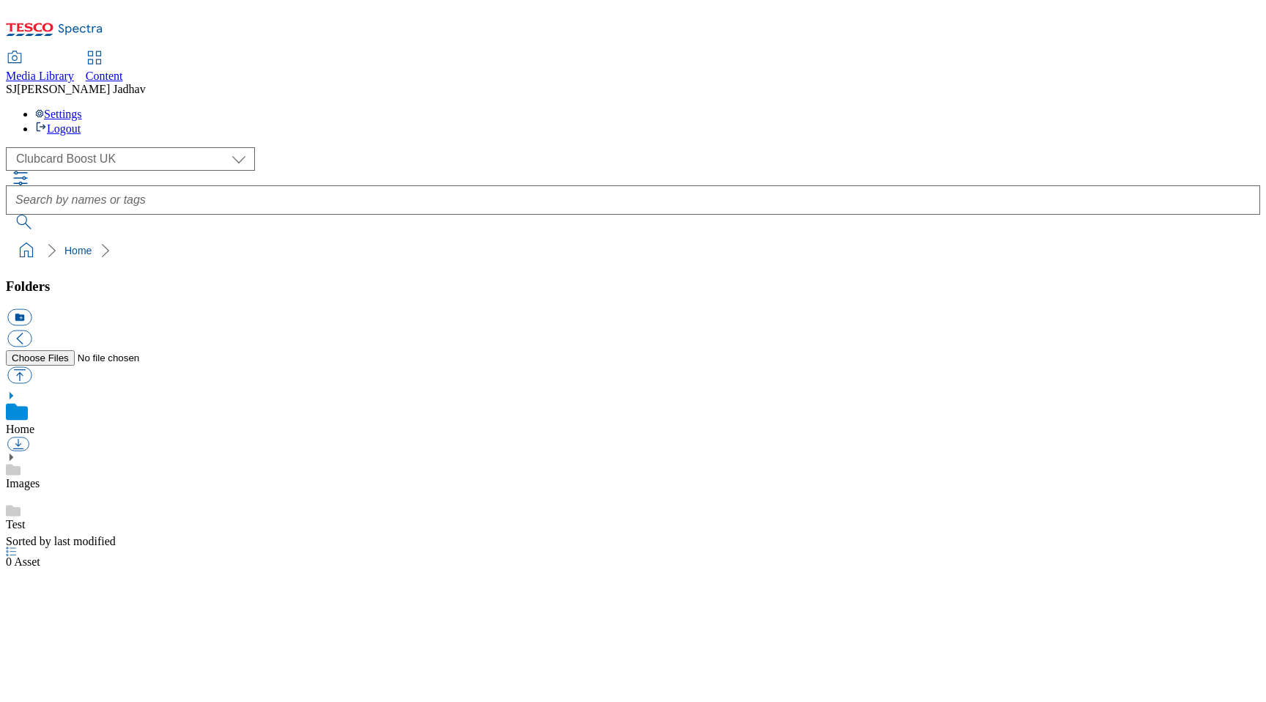
click at [129, 147] on select "Clubcard Boost UK Clubcard Marketing Dotcom [GEOGRAPHIC_DATA] Emails GHS Market…" at bounding box center [130, 158] width 249 height 23
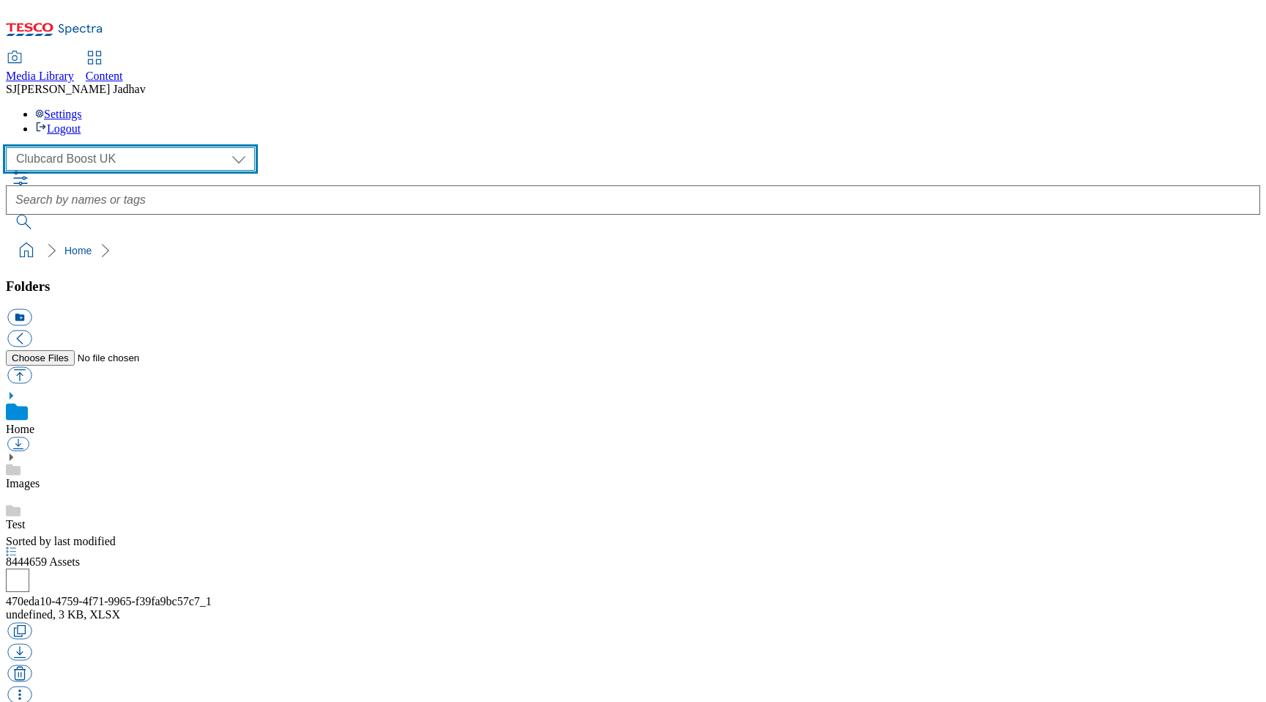
select select "flare-ghs-mktg"
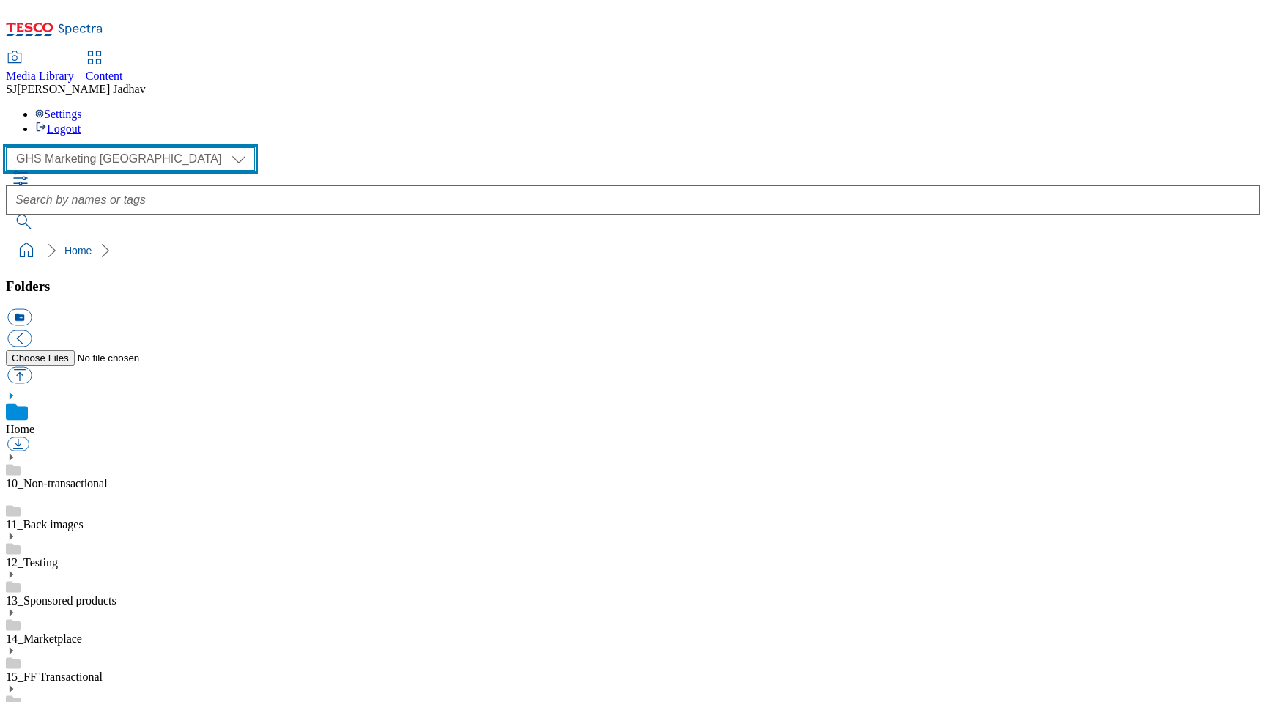
scroll to position [1, 0]
